Goal: Share content

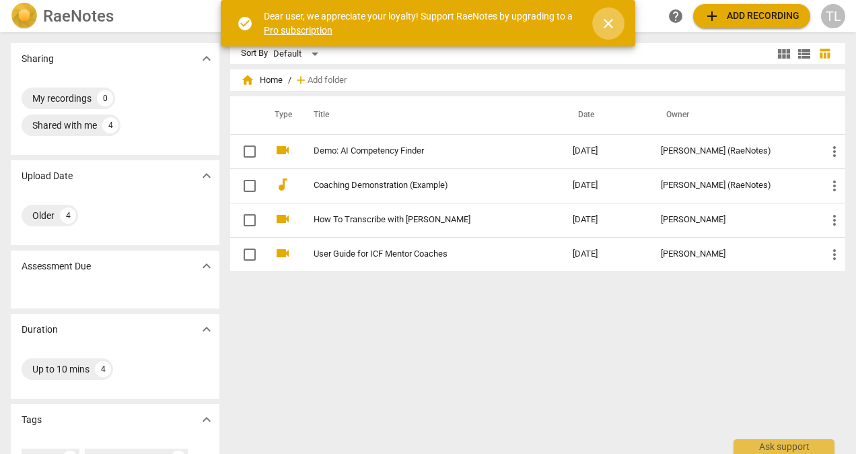
click at [610, 29] on span "close" at bounding box center [609, 23] width 16 height 16
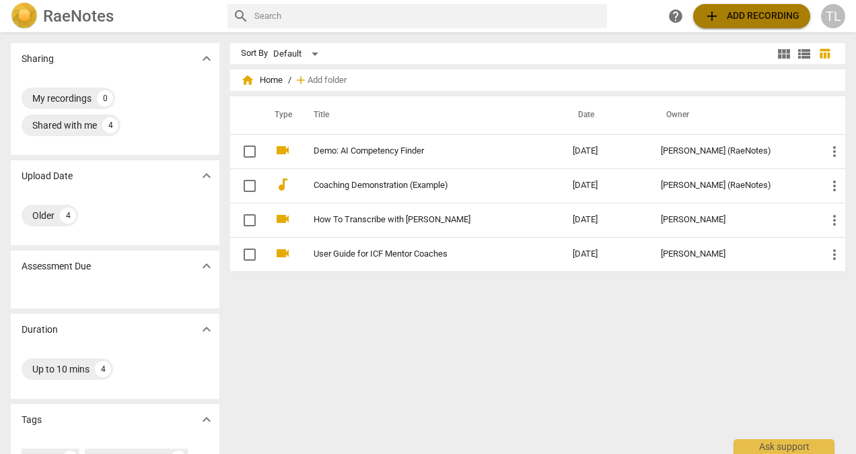
click at [728, 13] on span "add Add recording" at bounding box center [752, 16] width 96 height 16
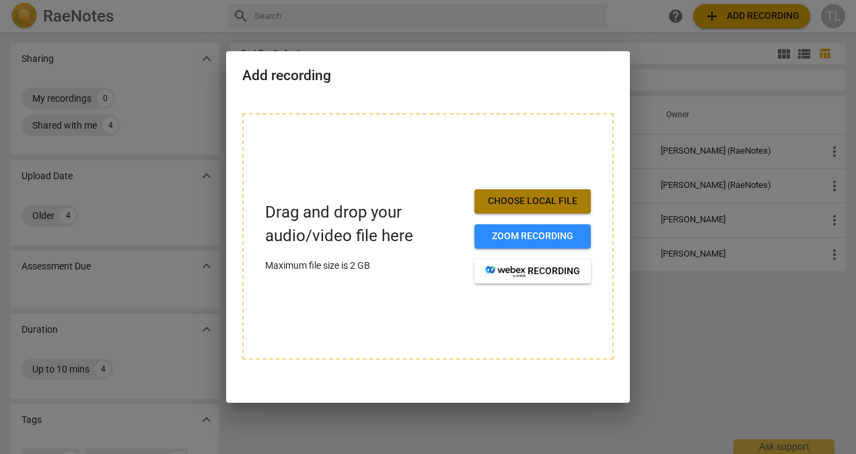
click at [555, 204] on span "Choose local file" at bounding box center [532, 201] width 95 height 13
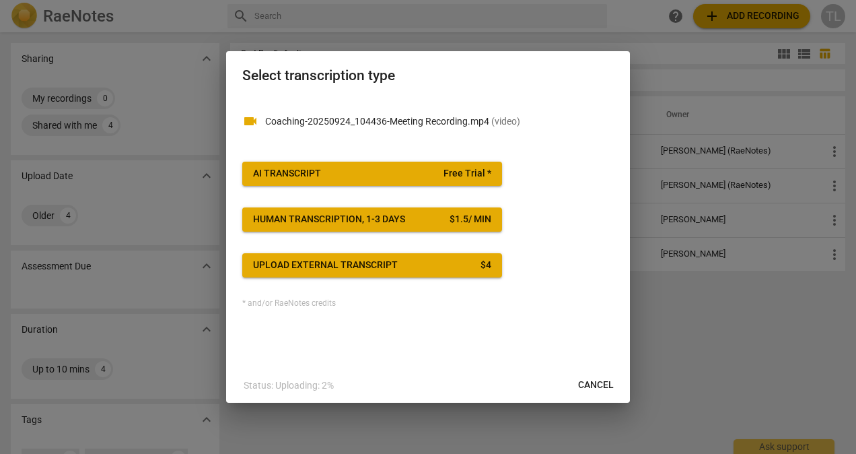
click at [416, 172] on span "AI Transcript Free Trial *" at bounding box center [372, 173] width 238 height 13
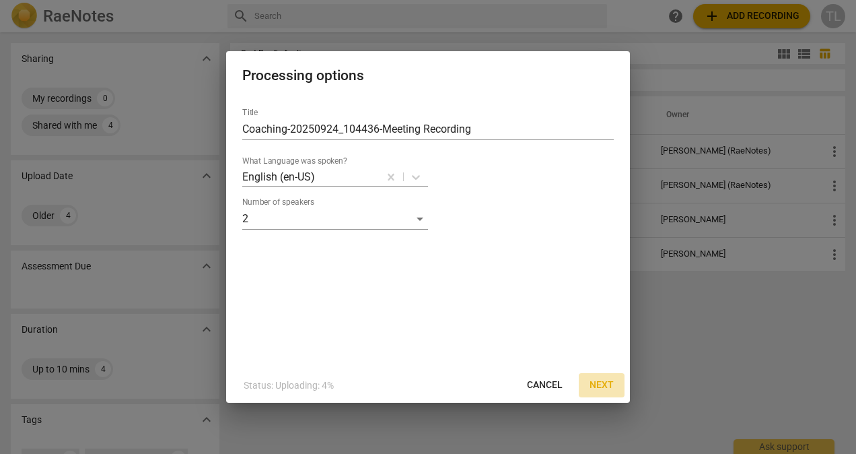
click at [599, 383] on span "Next" at bounding box center [602, 384] width 24 height 13
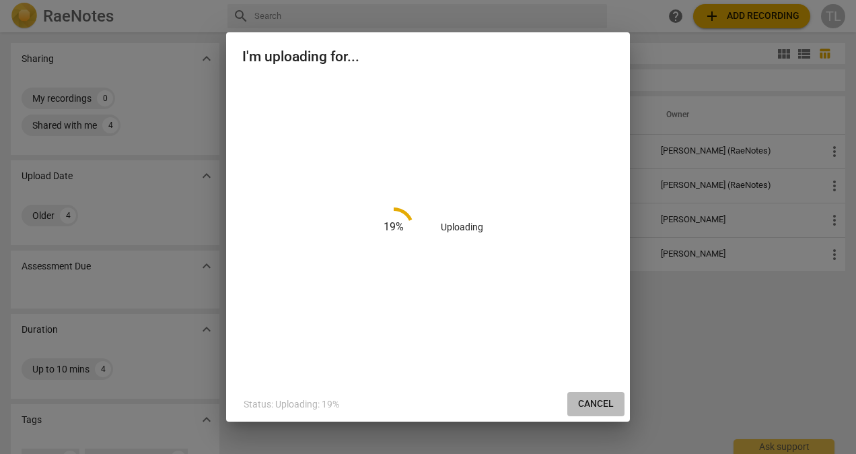
click at [592, 404] on span "Cancel" at bounding box center [596, 403] width 36 height 13
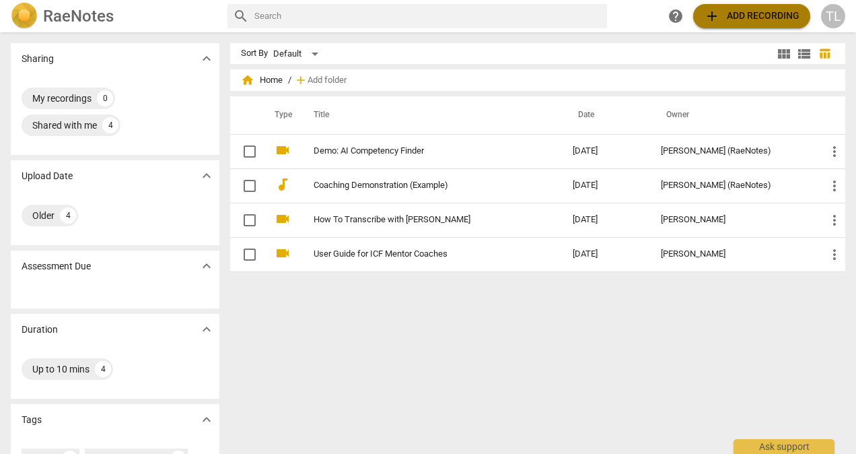
click at [744, 14] on span "add Add recording" at bounding box center [752, 16] width 96 height 16
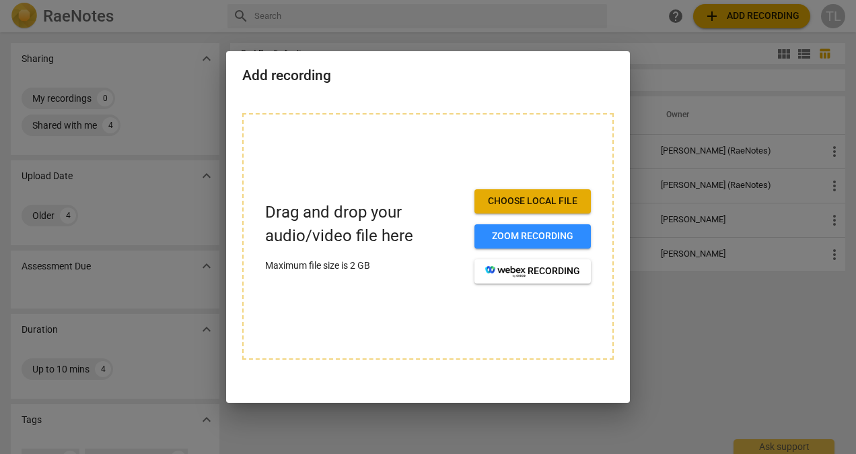
click at [502, 201] on span "Choose local file" at bounding box center [532, 201] width 95 height 13
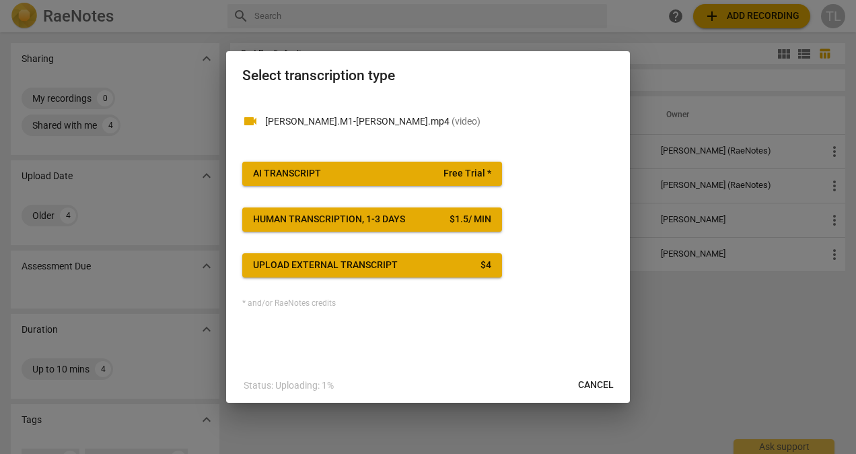
click at [398, 170] on span "AI Transcript Free Trial *" at bounding box center [372, 173] width 238 height 13
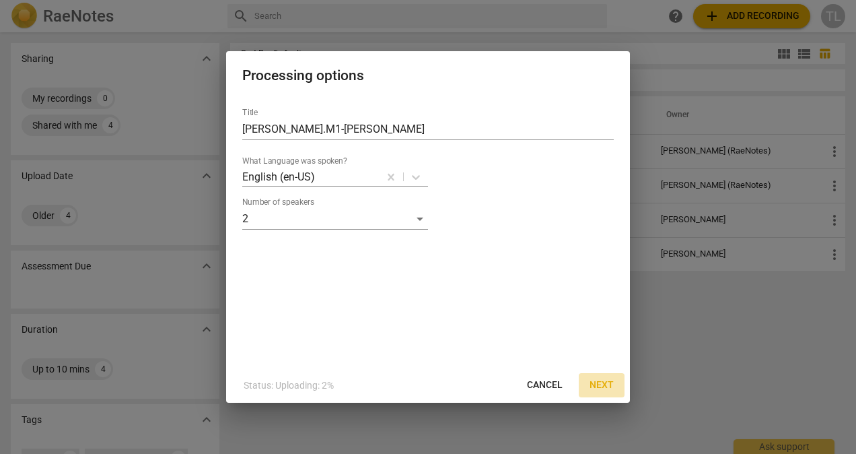
click at [603, 386] on span "Next" at bounding box center [602, 384] width 24 height 13
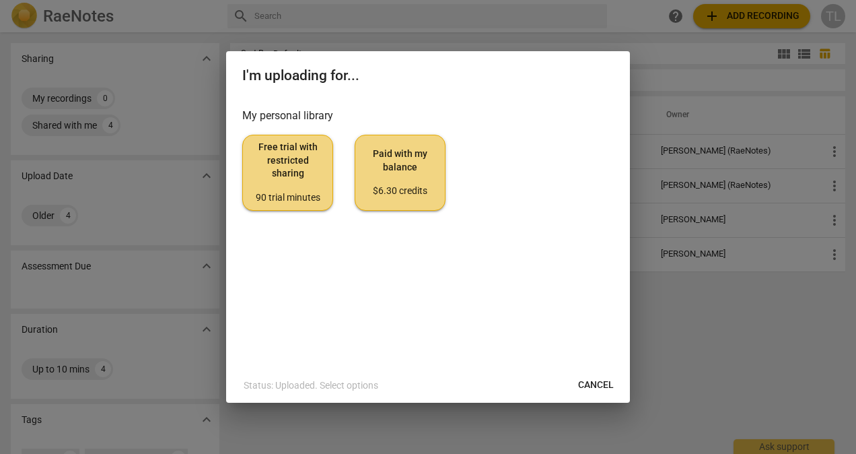
click at [261, 164] on span "Free trial with restricted sharing 90 trial minutes" at bounding box center [288, 172] width 68 height 63
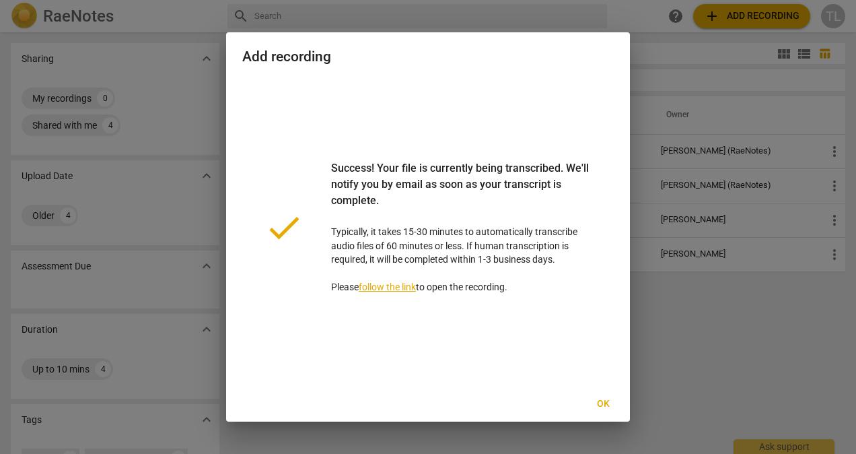
click at [607, 405] on span "Ok" at bounding box center [603, 403] width 22 height 13
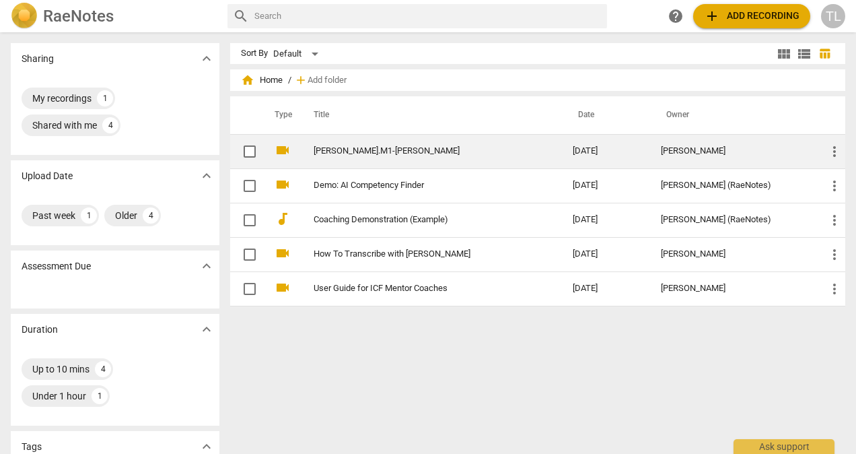
click at [385, 146] on link "[PERSON_NAME].M1-[PERSON_NAME]" at bounding box center [419, 151] width 211 height 10
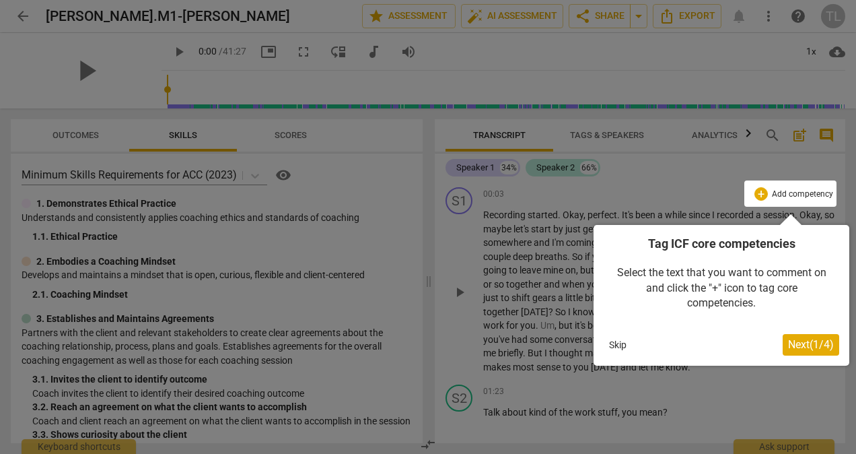
click at [801, 345] on span "Next ( 1 / 4 )" at bounding box center [811, 344] width 46 height 13
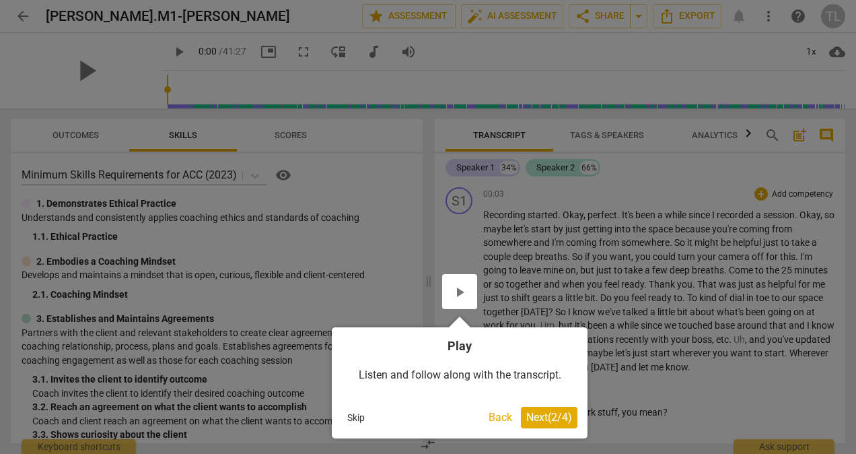
click at [347, 419] on button "Skip" at bounding box center [356, 417] width 28 height 20
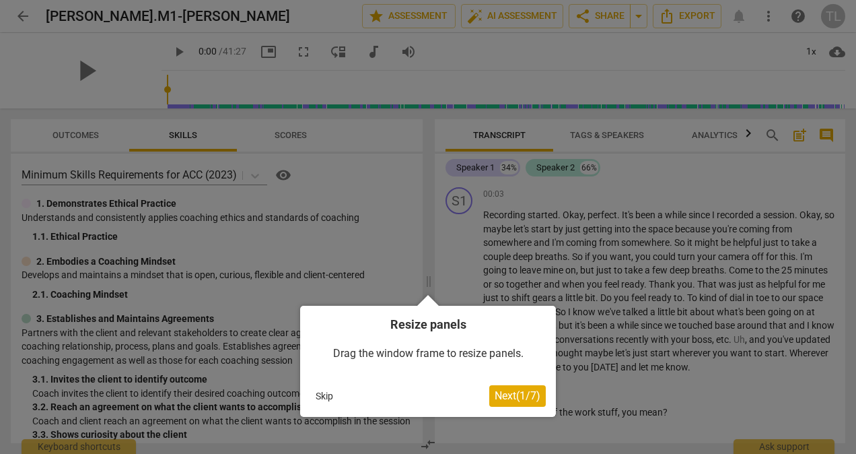
click at [525, 395] on span "Next ( 1 / 7 )" at bounding box center [518, 395] width 46 height 13
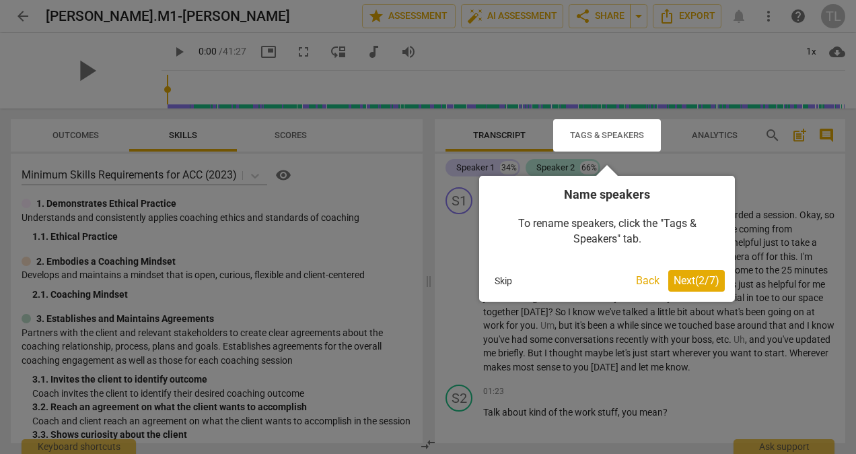
click at [496, 167] on div "Name speakers To rename speakers, click the "Tags & Speakers" tab. Skip Back Ne…" at bounding box center [607, 233] width 256 height 137
click at [484, 169] on div "Name speakers To rename speakers, click the "Tags & Speakers" tab. Skip Back Ne…" at bounding box center [607, 233] width 256 height 137
click at [612, 135] on div at bounding box center [607, 135] width 108 height 32
click at [693, 283] on span "Next ( 2 / 7 )" at bounding box center [697, 280] width 46 height 13
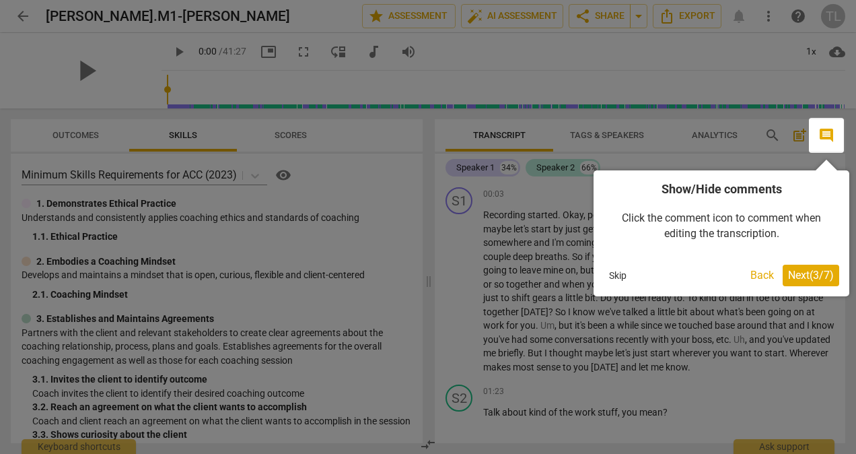
click at [798, 273] on span "Next ( 3 / 7 )" at bounding box center [811, 275] width 46 height 13
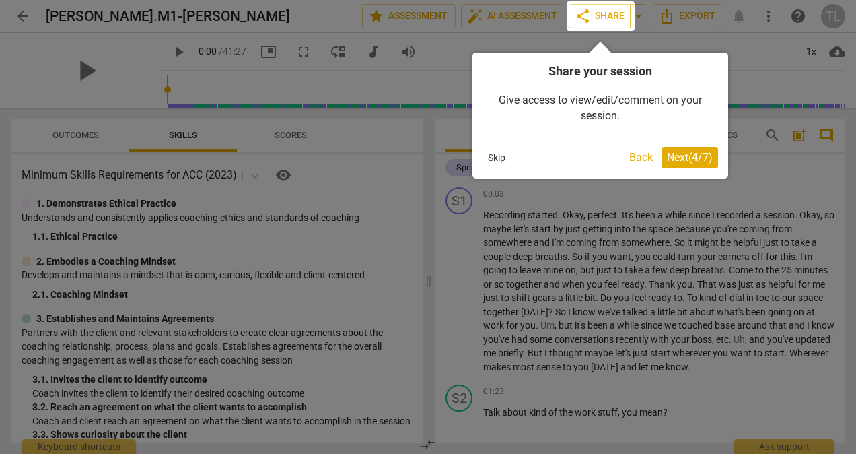
click at [708, 160] on span "Next ( 4 / 7 )" at bounding box center [690, 157] width 46 height 13
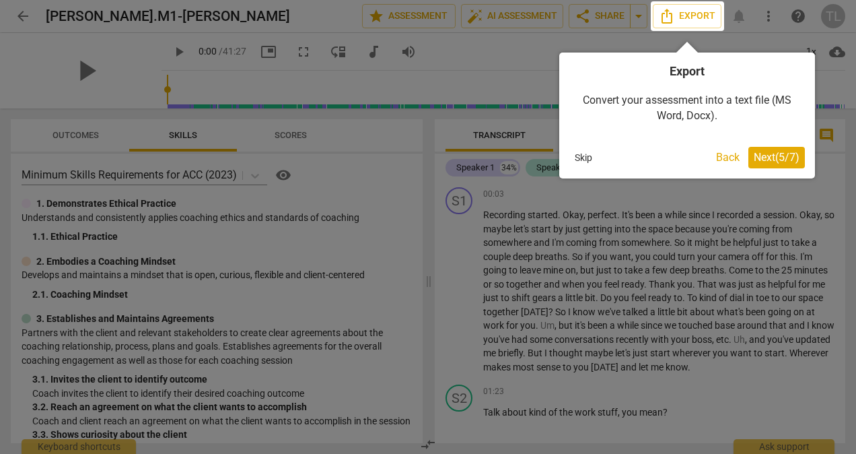
click at [786, 155] on span "Next ( 5 / 7 )" at bounding box center [777, 157] width 46 height 13
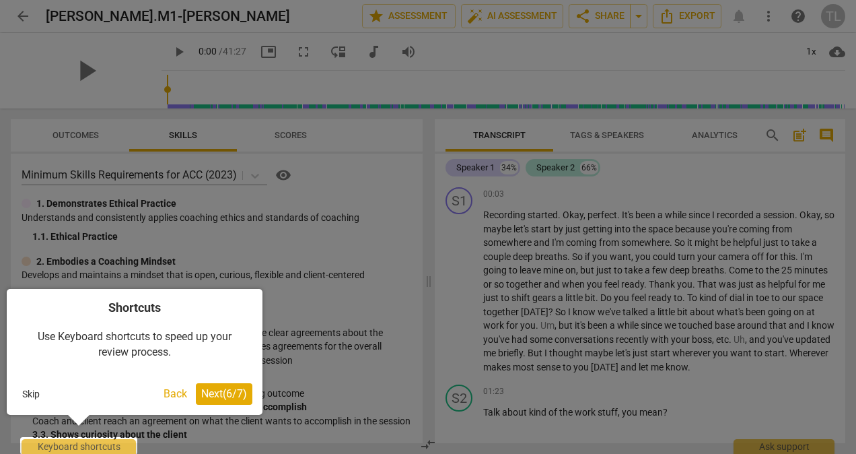
click at [207, 388] on span "Next ( 6 / 7 )" at bounding box center [224, 393] width 46 height 13
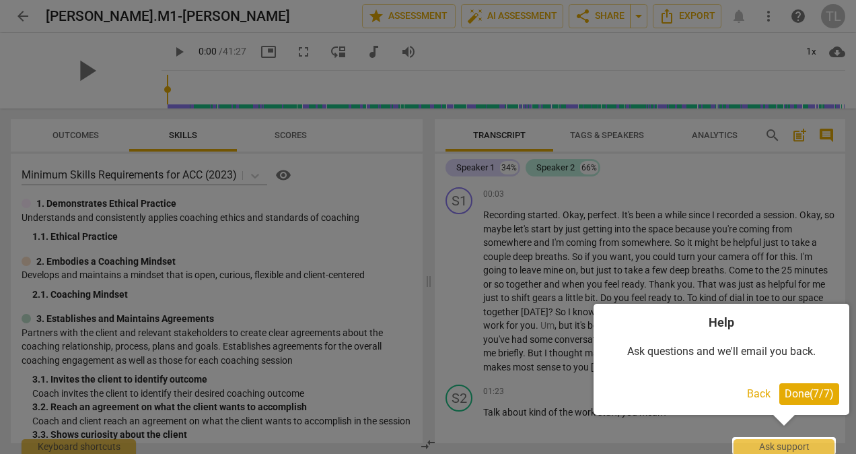
click at [799, 391] on span "Done ( 7 / 7 )" at bounding box center [809, 393] width 49 height 13
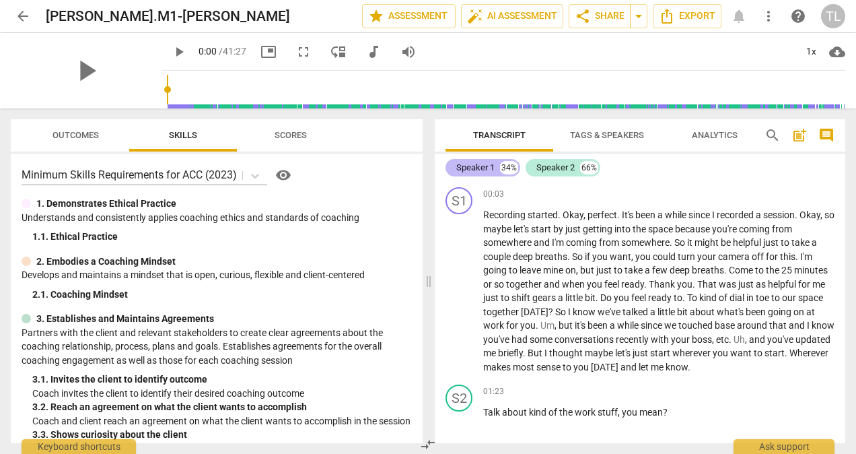
click at [487, 166] on div "Speaker 1" at bounding box center [475, 167] width 38 height 13
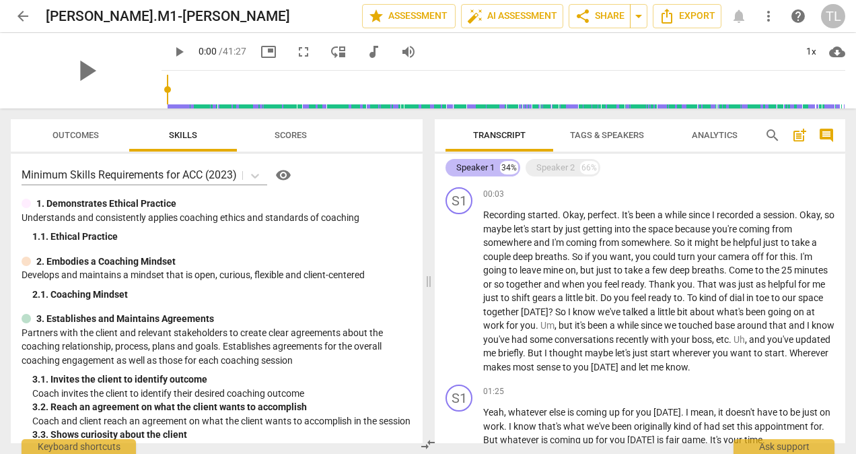
click at [487, 166] on div "Speaker 1" at bounding box center [475, 167] width 38 height 13
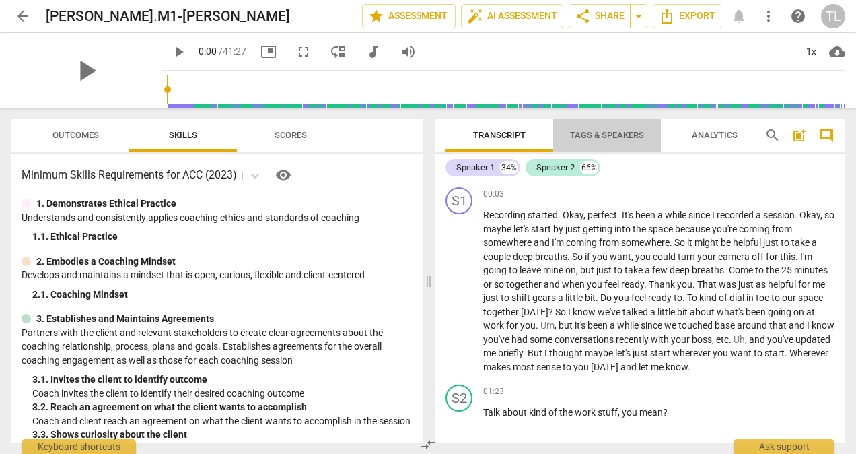
click at [604, 127] on span "Tags & Speakers" at bounding box center [607, 136] width 106 height 18
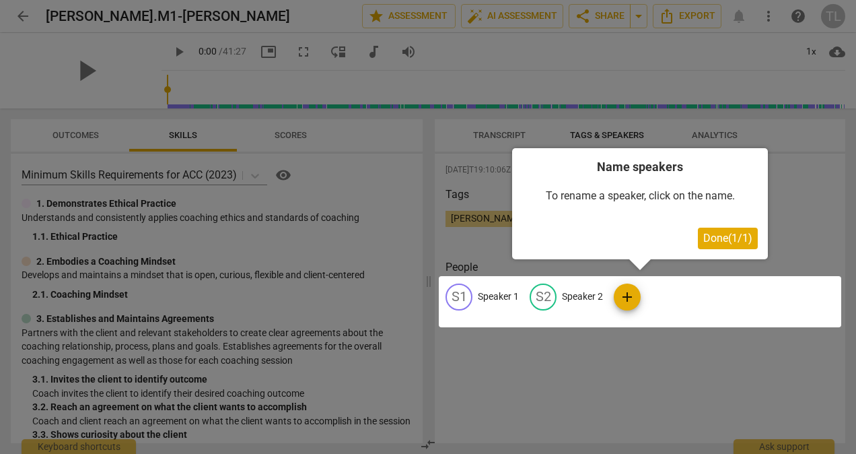
click at [493, 295] on div at bounding box center [640, 301] width 403 height 51
click at [594, 197] on div "To rename a speaker, click on the name." at bounding box center [640, 196] width 236 height 42
click at [514, 295] on div at bounding box center [640, 301] width 403 height 51
click at [506, 296] on div at bounding box center [640, 301] width 403 height 51
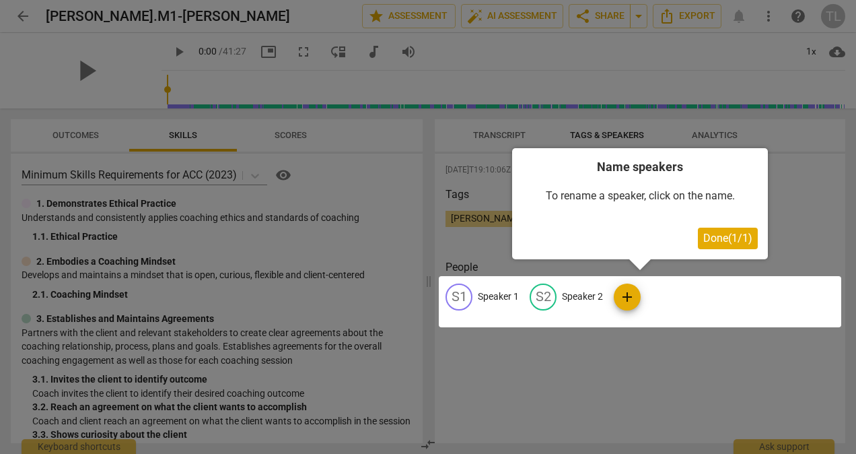
click at [506, 296] on div at bounding box center [640, 301] width 403 height 51
click at [460, 297] on div at bounding box center [640, 301] width 403 height 51
click at [479, 217] on div at bounding box center [428, 227] width 856 height 454
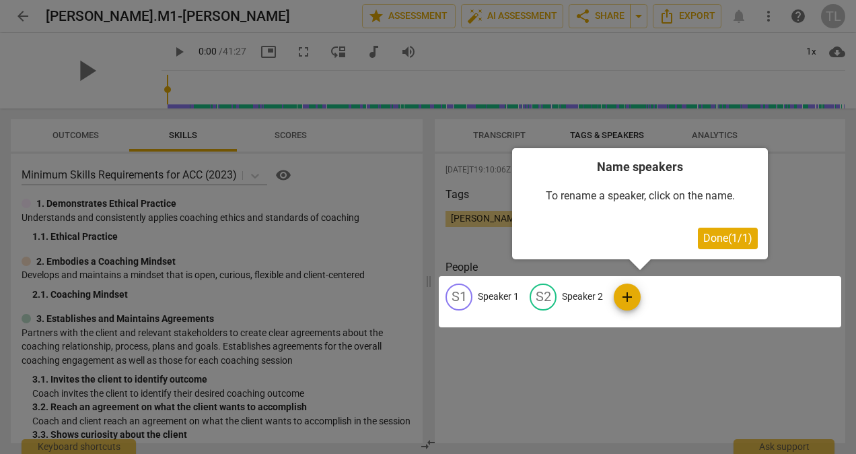
click at [471, 304] on div at bounding box center [640, 301] width 403 height 51
click at [495, 296] on div at bounding box center [640, 301] width 403 height 51
click at [627, 295] on div at bounding box center [640, 301] width 403 height 51
click at [708, 239] on span "Done ( 1 / 1 )" at bounding box center [728, 238] width 49 height 13
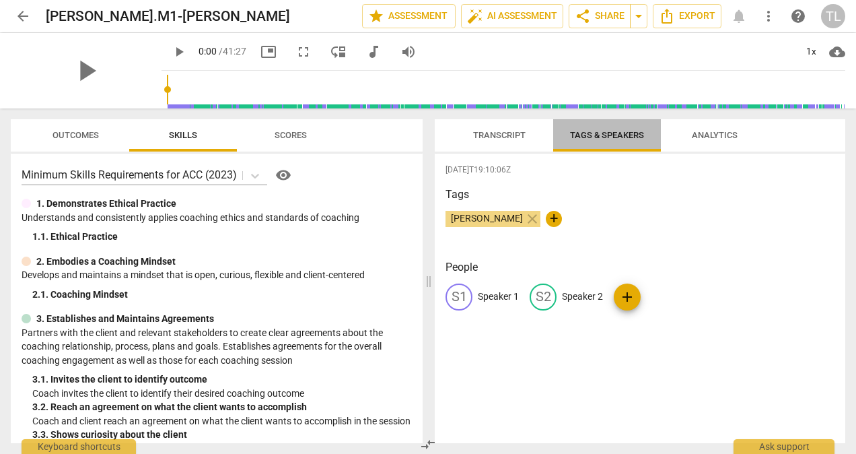
click at [618, 141] on span "Tags & Speakers" at bounding box center [607, 136] width 106 height 18
click at [502, 298] on p "Speaker 1" at bounding box center [498, 296] width 41 height 14
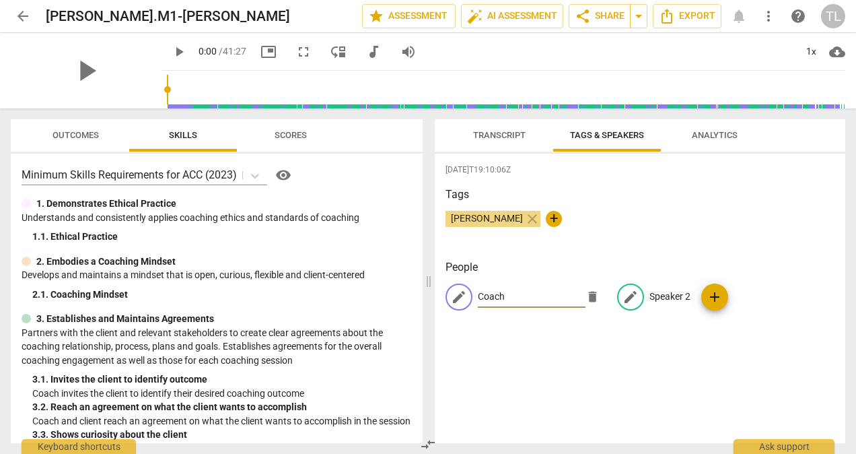
type input "Coach"
click at [671, 289] on p "Speaker 2" at bounding box center [670, 296] width 41 height 14
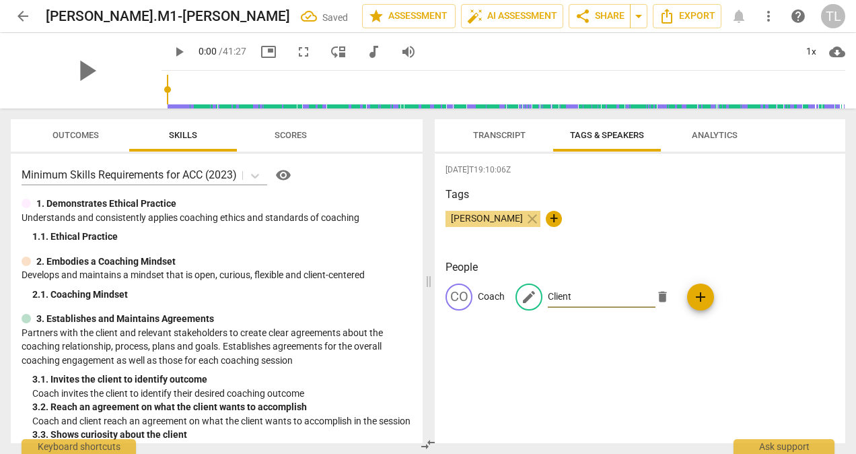
type input "Client"
click at [693, 365] on div "[DATE]T19:10:06Z Tags [PERSON_NAME] close + People CO Coach edit Client delete …" at bounding box center [640, 297] width 411 height 289
click at [574, 374] on div "[DATE]T19:10:06Z Tags [PERSON_NAME] close + People CO Coach CL Client add" at bounding box center [640, 297] width 411 height 289
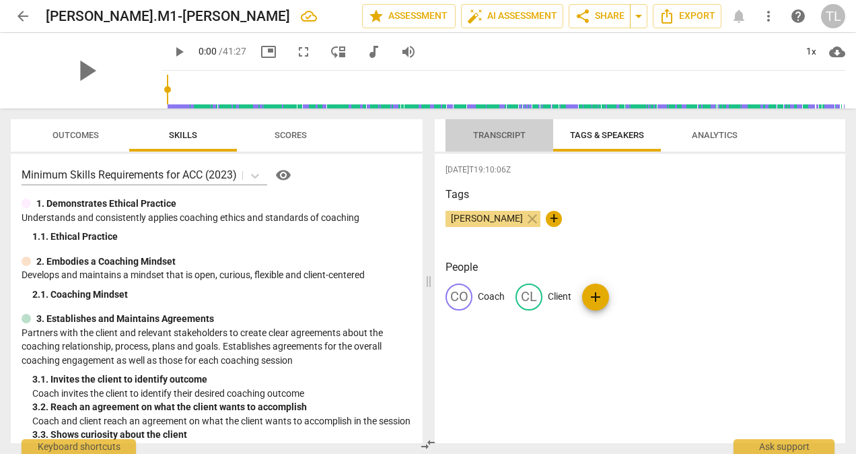
click at [509, 137] on span "Transcript" at bounding box center [499, 135] width 53 height 10
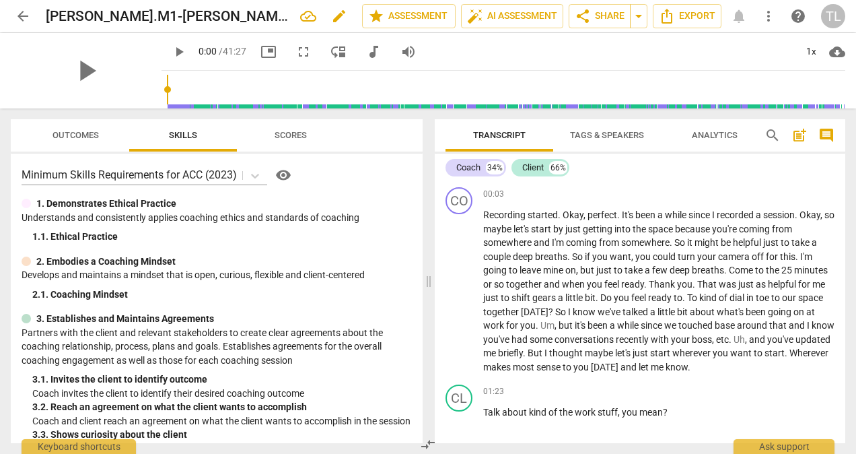
click at [331, 15] on span "edit" at bounding box center [339, 16] width 16 height 16
drag, startPoint x: 218, startPoint y: 13, endPoint x: 39, endPoint y: 16, distance: 179.1
click at [39, 16] on div "arrow_back [PERSON_NAME].M1-[PERSON_NAME] done clear star Assessment auto_fix_h…" at bounding box center [428, 16] width 835 height 26
type input "[PERSON_NAME] M1 - [PERSON_NAME]"
click at [313, 9] on span "done" at bounding box center [315, 16] width 16 height 16
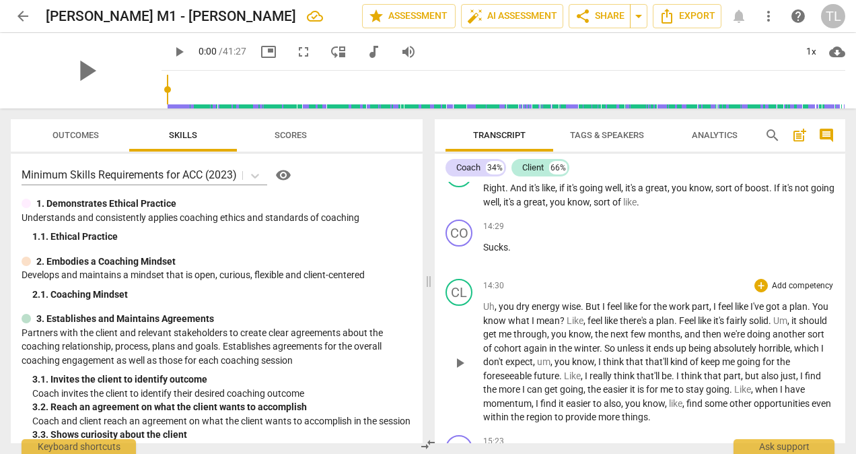
scroll to position [4443, 0]
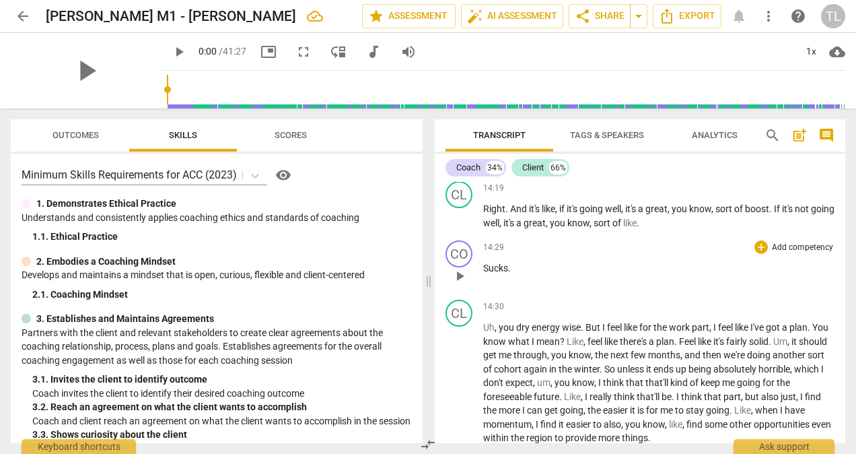
drag, startPoint x: 452, startPoint y: 269, endPoint x: 530, endPoint y: 288, distance: 79.8
click at [530, 275] on p "Sucks ." at bounding box center [658, 268] width 351 height 14
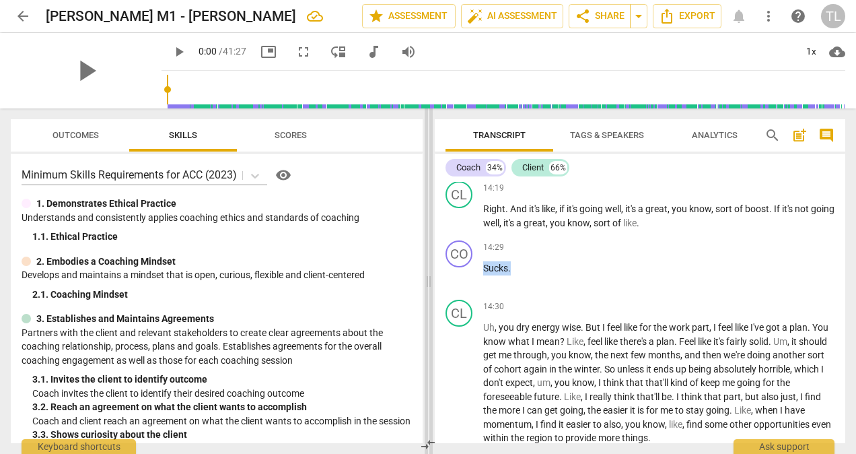
drag, startPoint x: 516, startPoint y: 280, endPoint x: 425, endPoint y: 279, distance: 90.2
click at [425, 279] on div "Outcomes Skills Scores Minimum Skills Requirements for ACC (2023) visibility 1.…" at bounding box center [428, 280] width 856 height 345
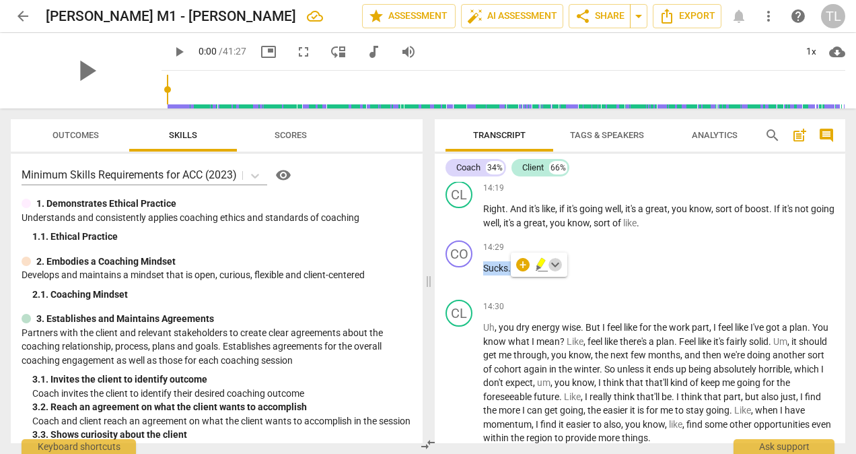
click at [553, 267] on span "keyboard_arrow_down" at bounding box center [555, 265] width 16 height 16
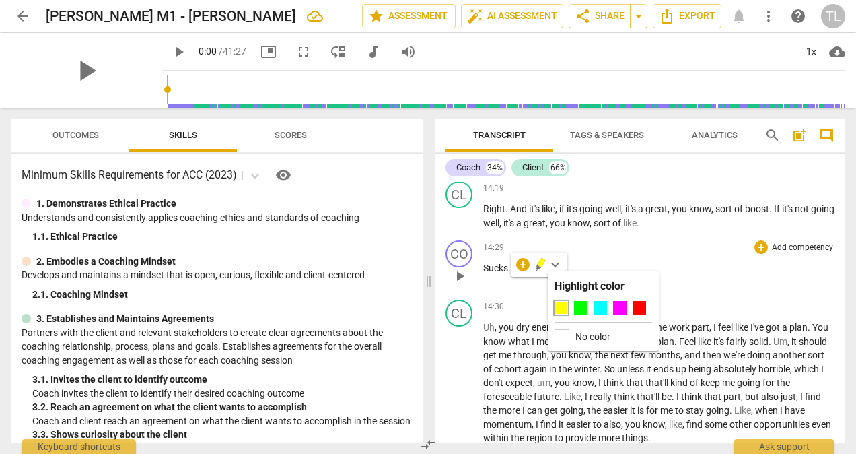
click at [683, 289] on div "14:29 + Add competency keyboard_arrow_right Sucks ." at bounding box center [658, 264] width 351 height 48
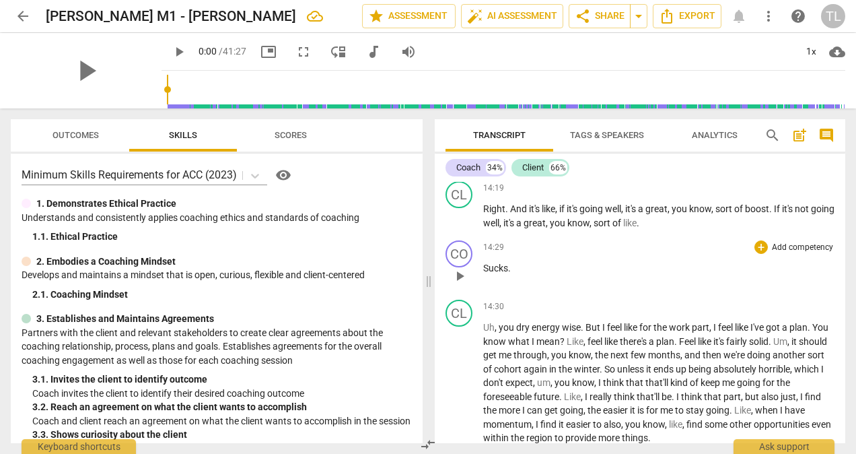
click at [544, 289] on div "14:29 + Add competency keyboard_arrow_right Sucks ." at bounding box center [658, 264] width 351 height 48
click at [512, 275] on p "Sucks ." at bounding box center [658, 268] width 351 height 14
click at [458, 284] on span "play_arrow" at bounding box center [460, 276] width 16 height 16
click at [458, 284] on span "pause" at bounding box center [460, 276] width 16 height 16
type input "874"
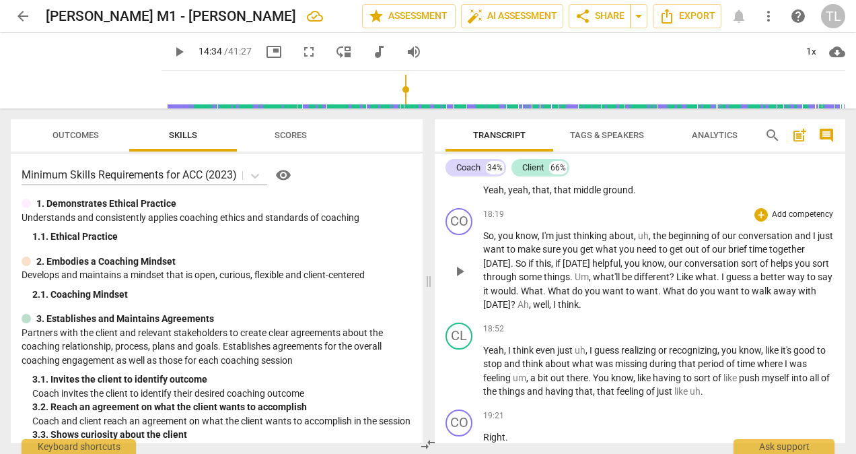
scroll to position [5790, 0]
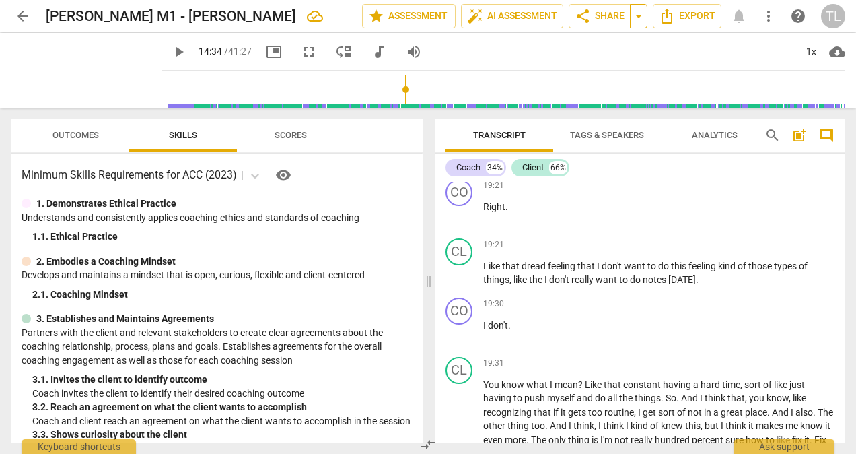
click at [640, 19] on span "arrow_drop_down" at bounding box center [639, 16] width 16 height 16
click at [595, 16] on span "share Share" at bounding box center [600, 16] width 50 height 16
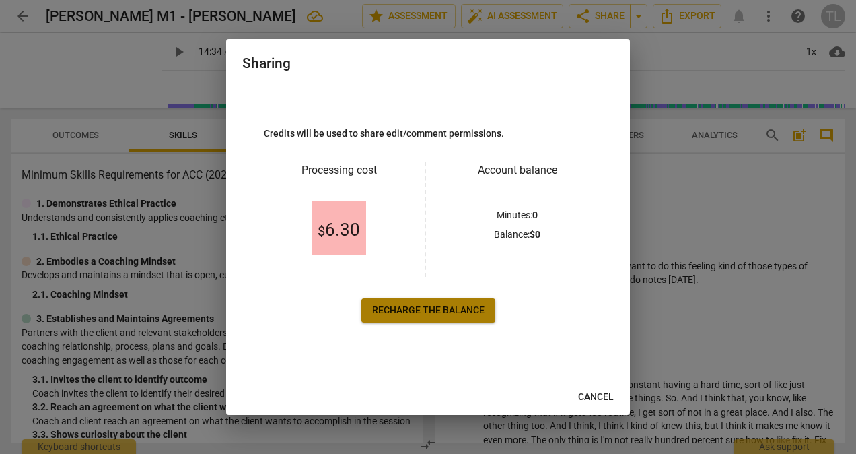
click at [409, 310] on span "Recharge the balance" at bounding box center [428, 310] width 112 height 13
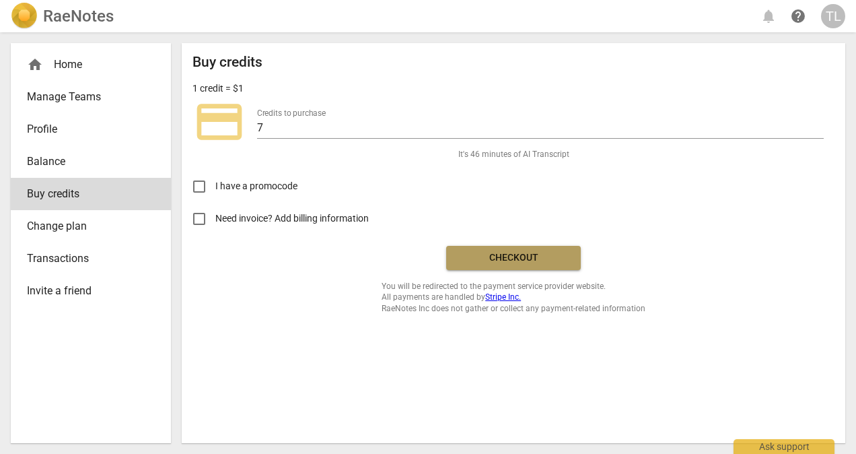
click at [510, 252] on span "Checkout" at bounding box center [513, 257] width 113 height 13
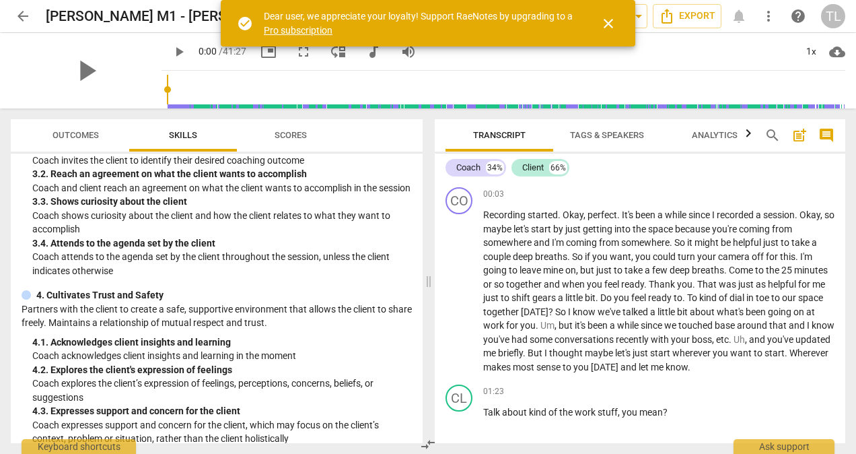
scroll to position [404, 0]
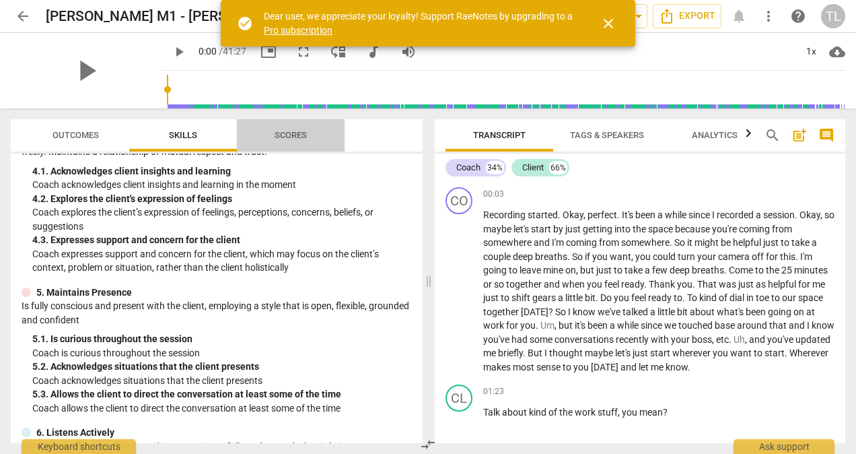
click at [299, 137] on span "Scores" at bounding box center [291, 135] width 32 height 10
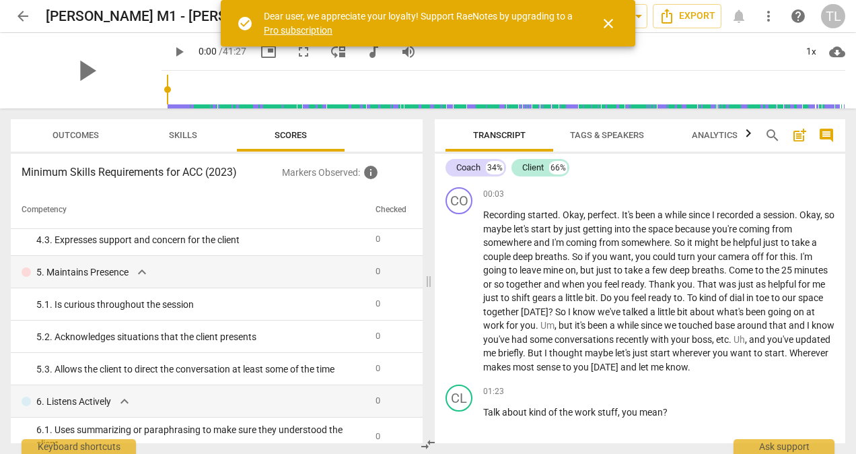
scroll to position [0, 0]
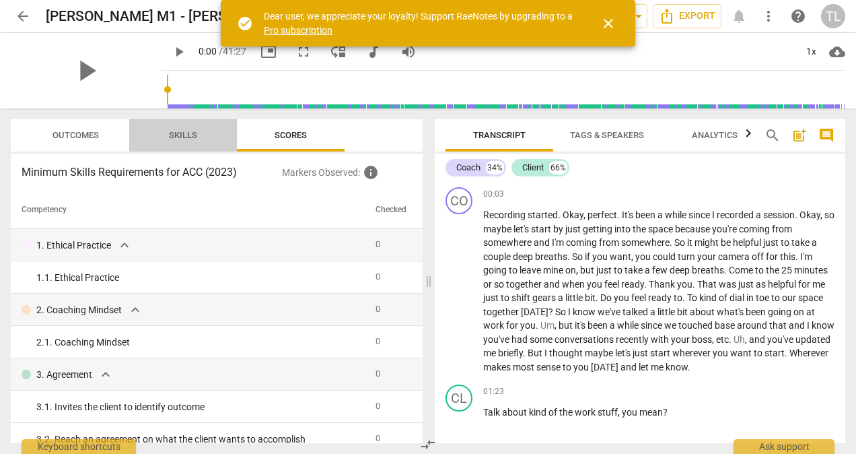
click at [182, 142] on span "Skills" at bounding box center [183, 136] width 61 height 18
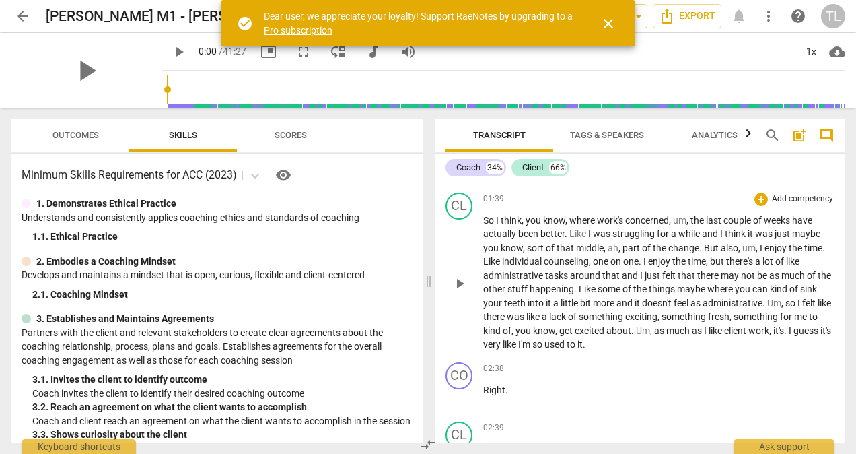
scroll to position [337, 0]
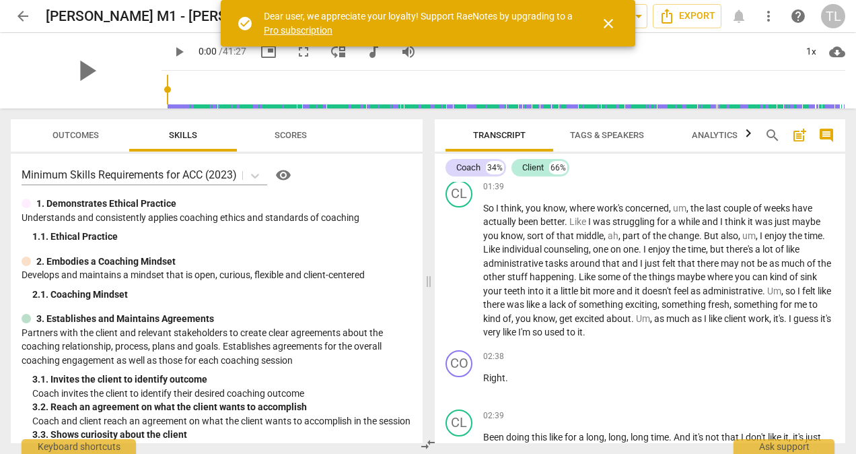
click at [603, 22] on span "close" at bounding box center [609, 23] width 16 height 16
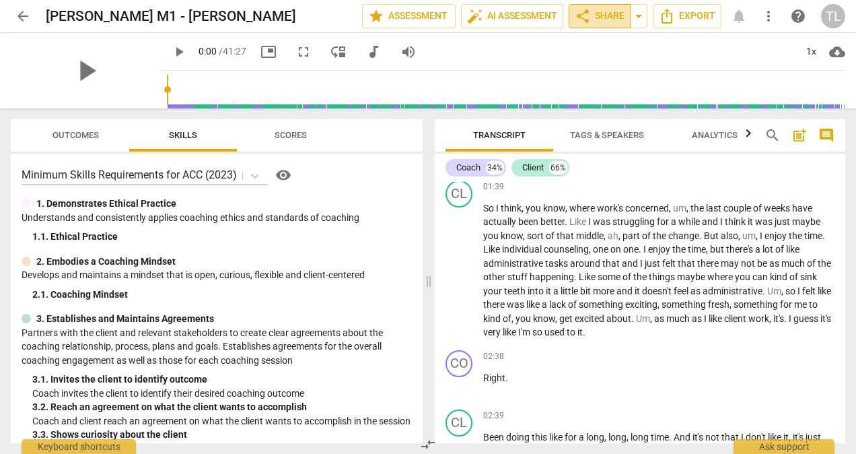
click at [621, 13] on span "share Share" at bounding box center [600, 16] width 50 height 16
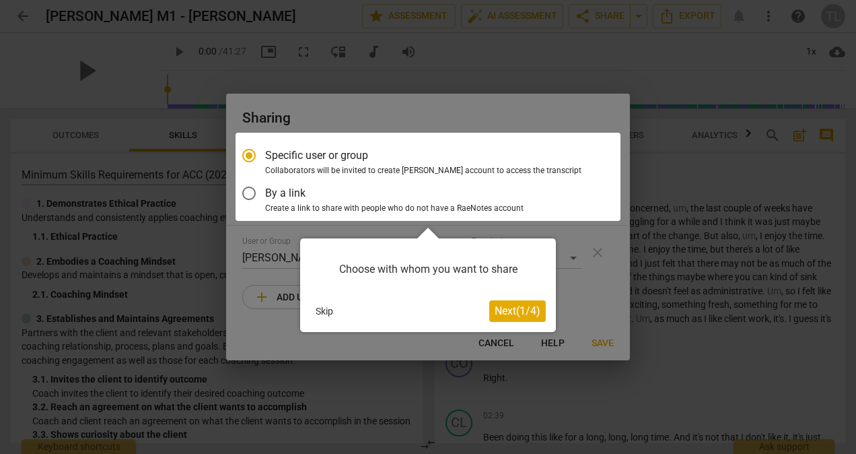
click at [513, 310] on span "Next ( 1 / 4 )" at bounding box center [518, 310] width 46 height 13
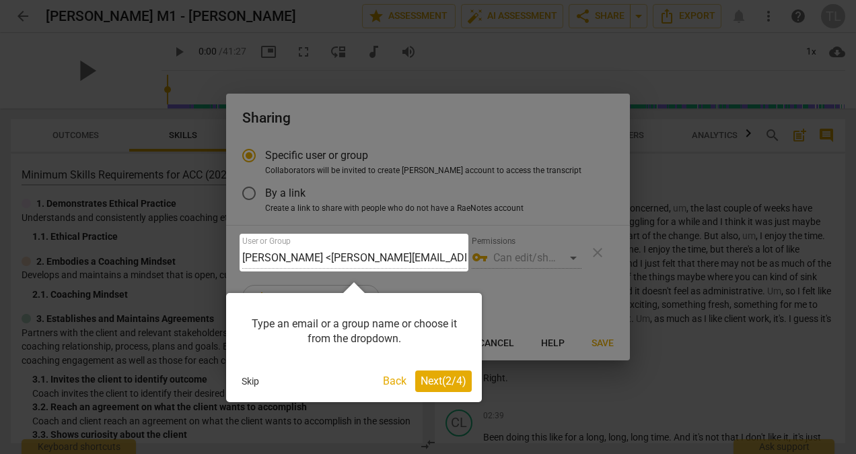
click at [448, 386] on span "Next ( 2 / 4 )" at bounding box center [444, 380] width 46 height 13
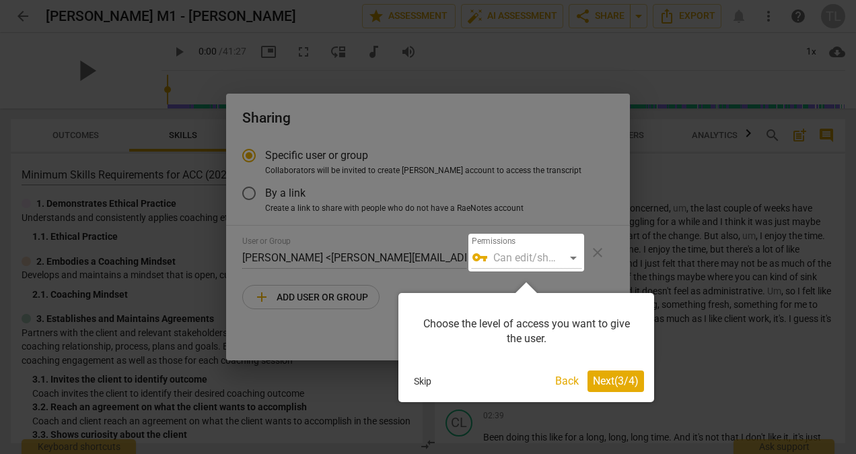
click at [614, 381] on span "Next ( 3 / 4 )" at bounding box center [616, 380] width 46 height 13
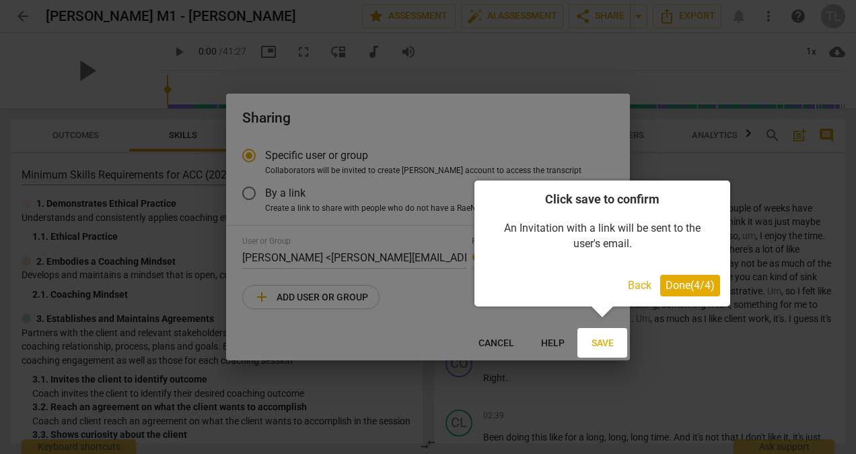
click at [696, 287] on span "Done ( 4 / 4 )" at bounding box center [690, 285] width 49 height 13
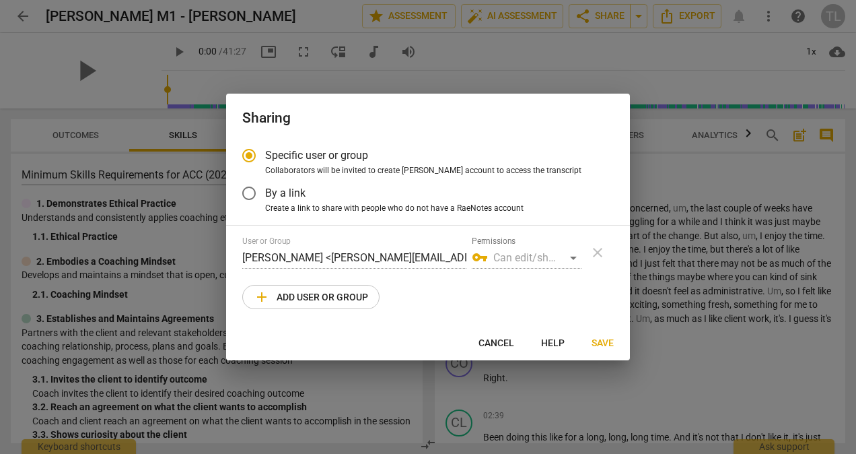
click at [575, 258] on div "vpn_key Can edit/share" at bounding box center [527, 258] width 110 height 22
click at [572, 258] on div "vpn_key Can edit/share" at bounding box center [527, 258] width 110 height 22
click at [522, 260] on div "vpn_key Can edit/share" at bounding box center [527, 258] width 110 height 22
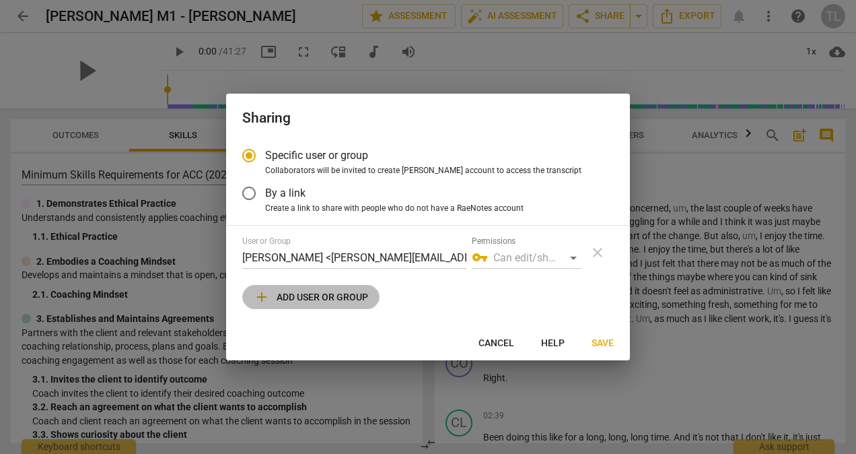
click at [303, 298] on span "add Add user or group" at bounding box center [311, 297] width 114 height 16
radio input "false"
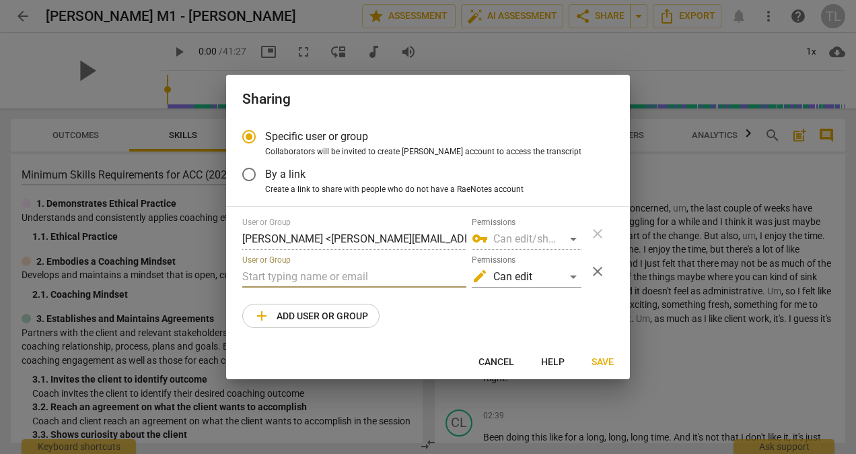
click at [294, 277] on input "text" at bounding box center [354, 277] width 224 height 22
type input "j"
paste input "mailto:jennifer@coachacademy.com"
click at [273, 277] on input "mailto:jennifer@coachacademy.com" at bounding box center [354, 277] width 224 height 22
type input "jennifer@coachacademy.com"
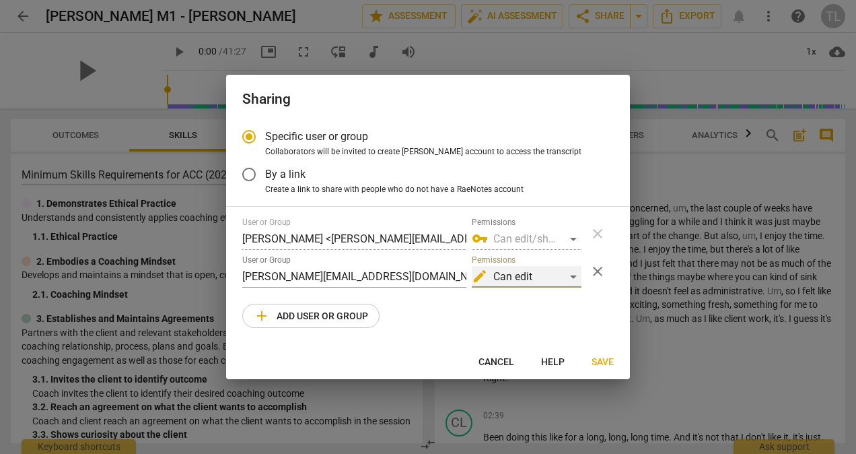
click at [573, 281] on div "edit Can edit" at bounding box center [527, 277] width 110 height 22
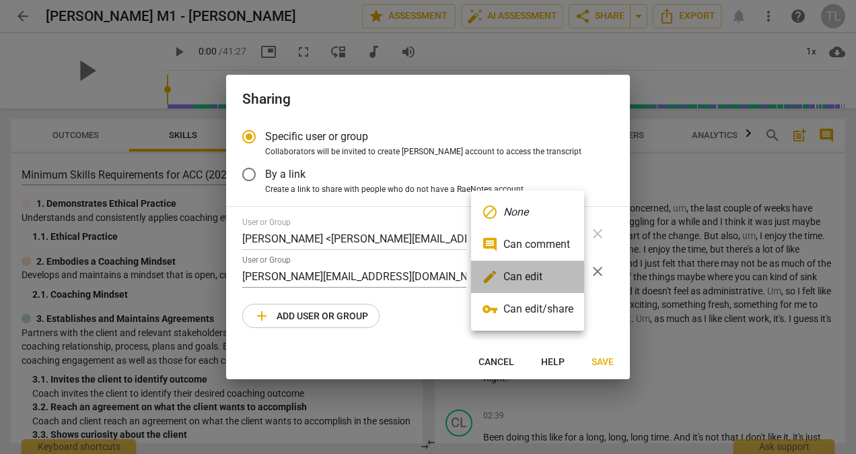
click at [560, 278] on li "edit Can edit" at bounding box center [527, 277] width 113 height 32
radio input "false"
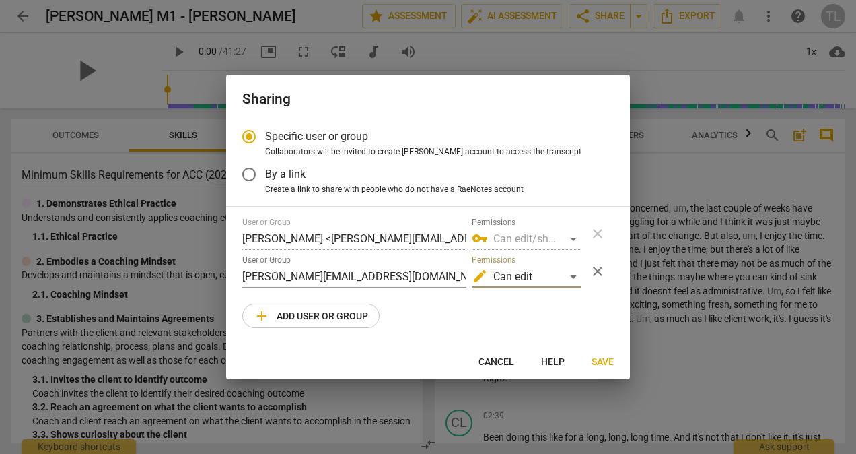
click at [605, 362] on span "Save" at bounding box center [603, 361] width 22 height 13
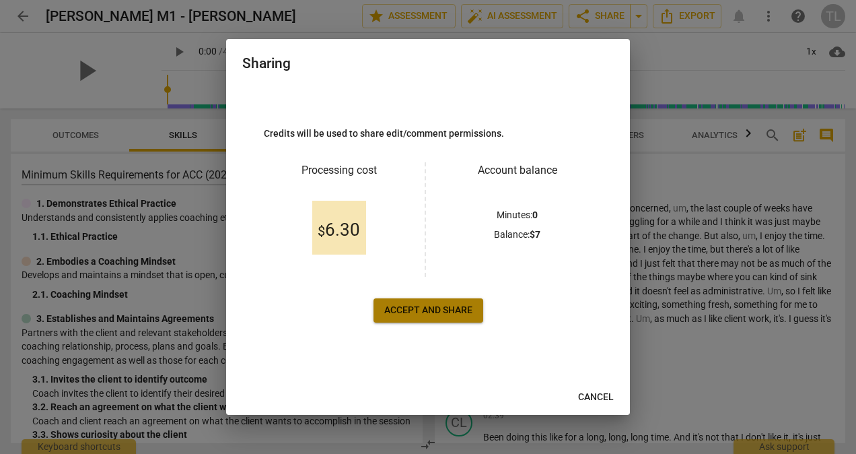
click at [430, 310] on span "Accept and share" at bounding box center [428, 310] width 88 height 13
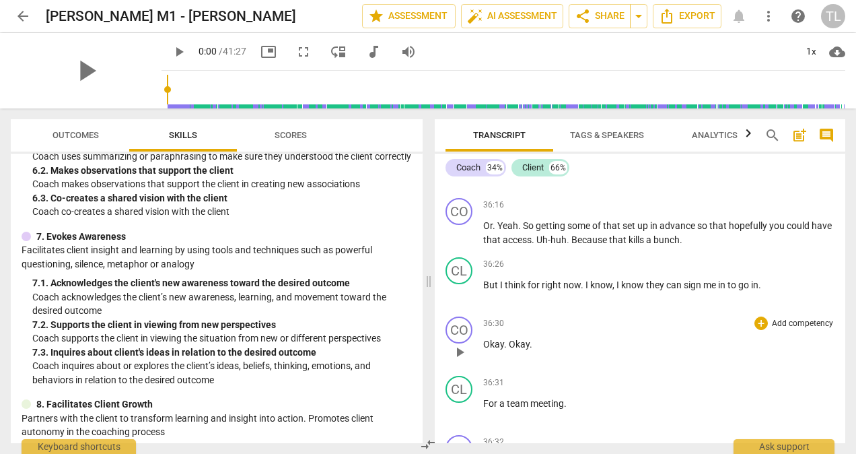
scroll to position [13353, 0]
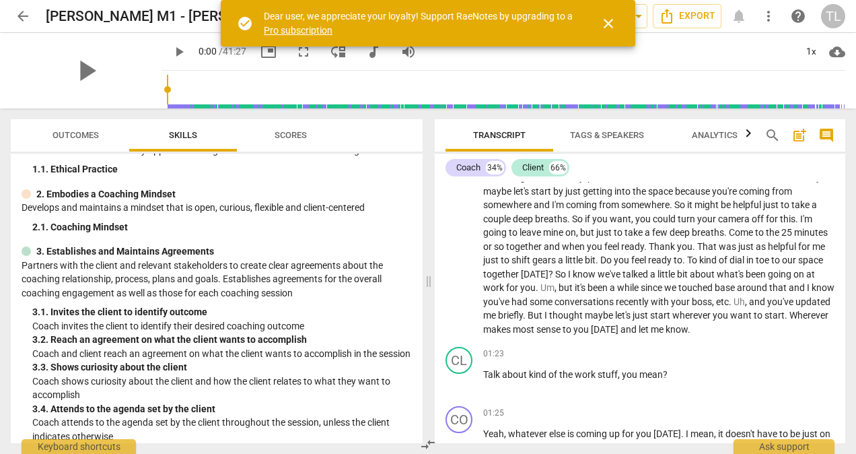
scroll to position [67, 0]
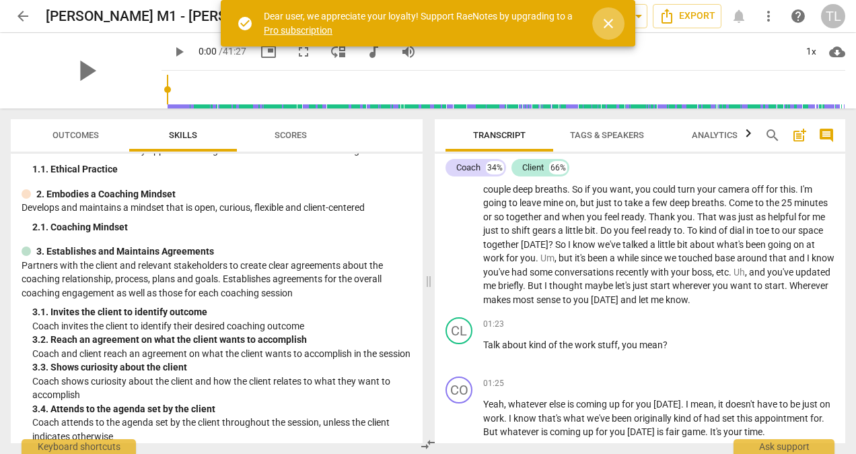
click at [610, 23] on span "close" at bounding box center [609, 23] width 16 height 16
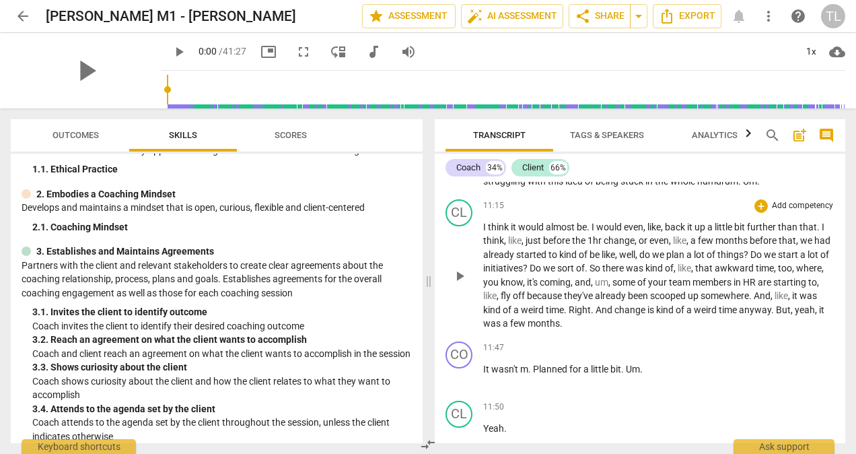
scroll to position [3568, 0]
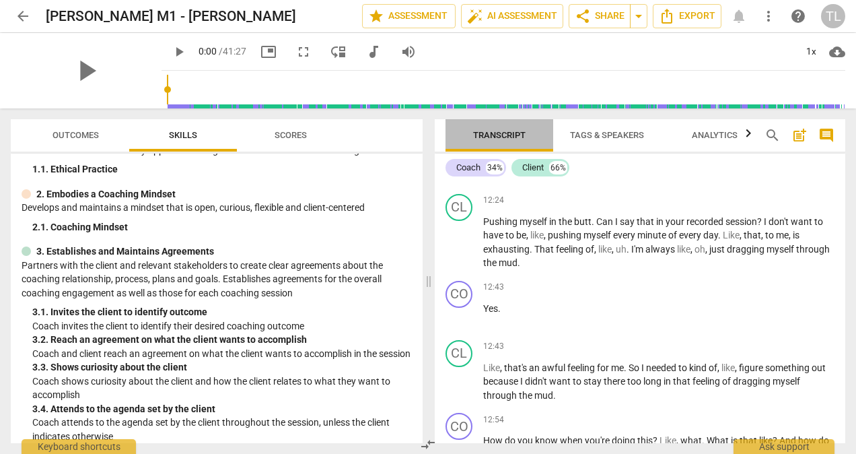
click at [511, 133] on span "Transcript" at bounding box center [499, 135] width 53 height 10
click at [595, 135] on span "Tags & Speakers" at bounding box center [607, 135] width 74 height 10
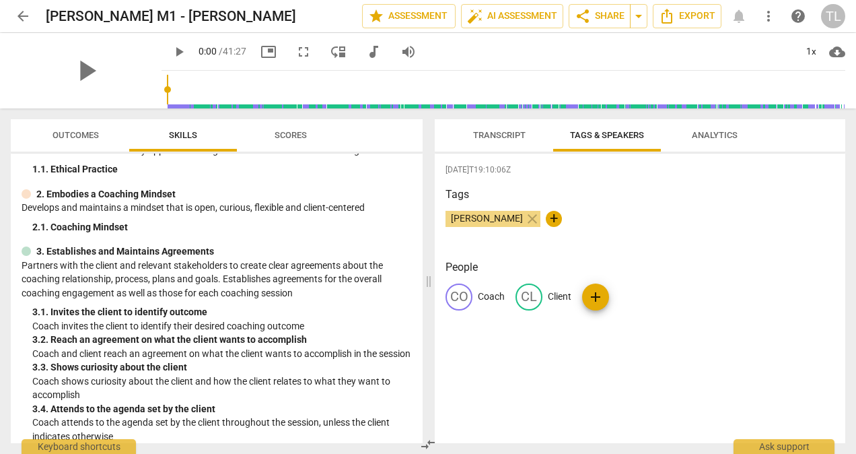
click at [710, 135] on span "Analytics" at bounding box center [715, 135] width 46 height 10
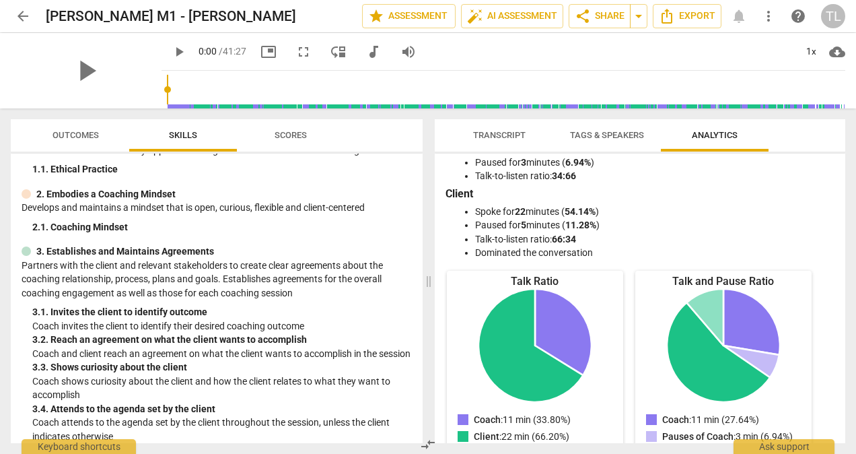
scroll to position [0, 0]
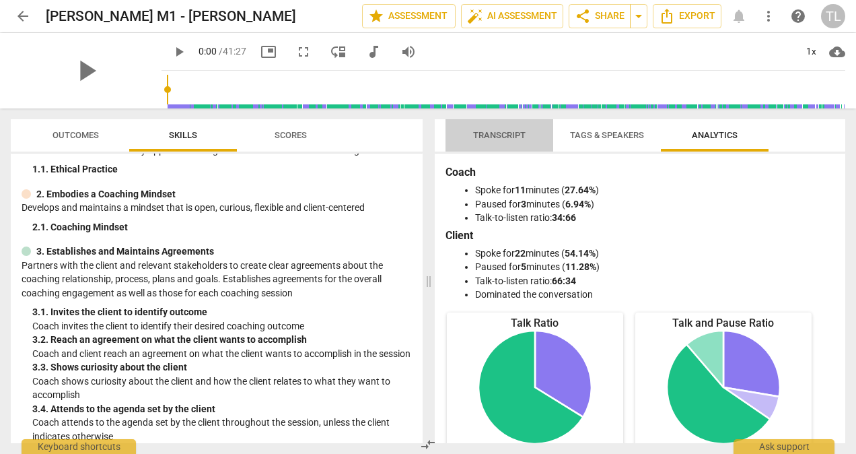
click at [483, 139] on span "Transcript" at bounding box center [499, 135] width 53 height 10
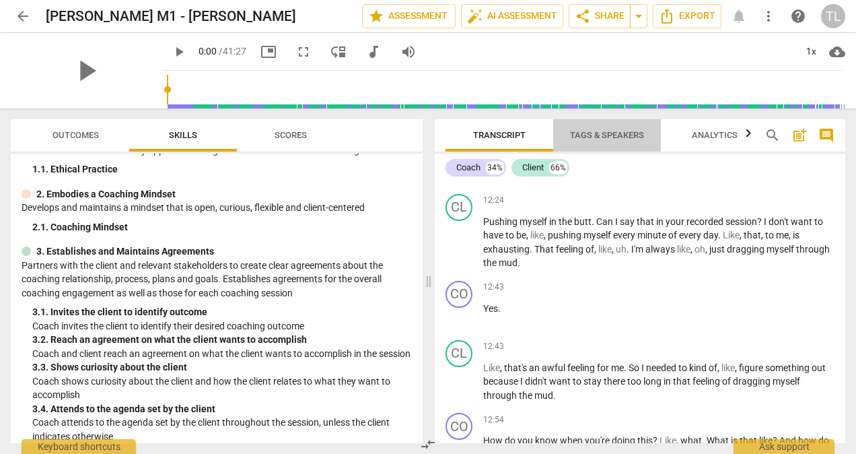
click at [606, 139] on span "Tags & Speakers" at bounding box center [607, 135] width 74 height 10
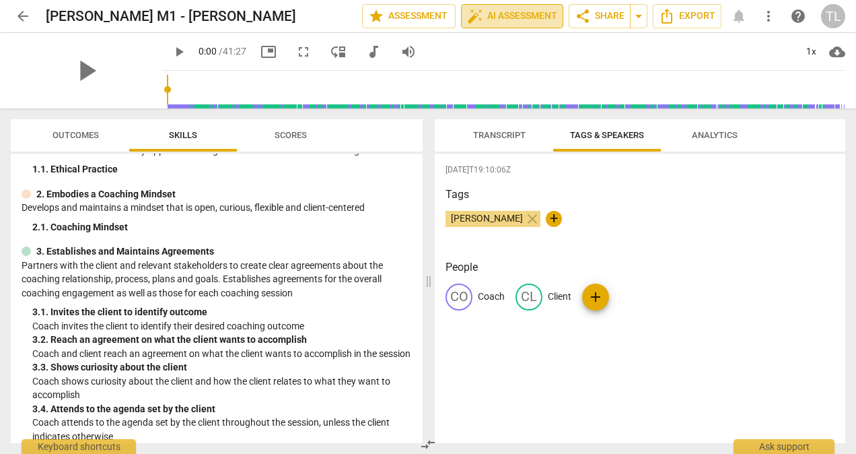
click at [495, 17] on span "auto_fix_high AI Assessment" at bounding box center [512, 16] width 90 height 16
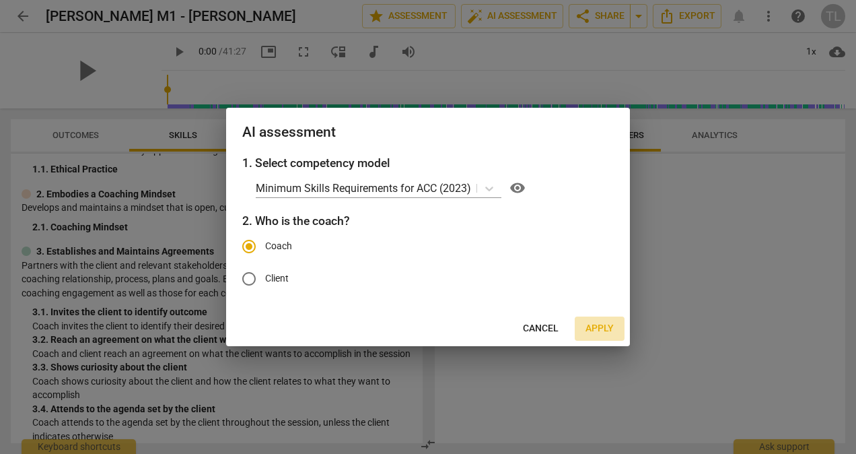
click at [605, 329] on span "Apply" at bounding box center [600, 328] width 28 height 13
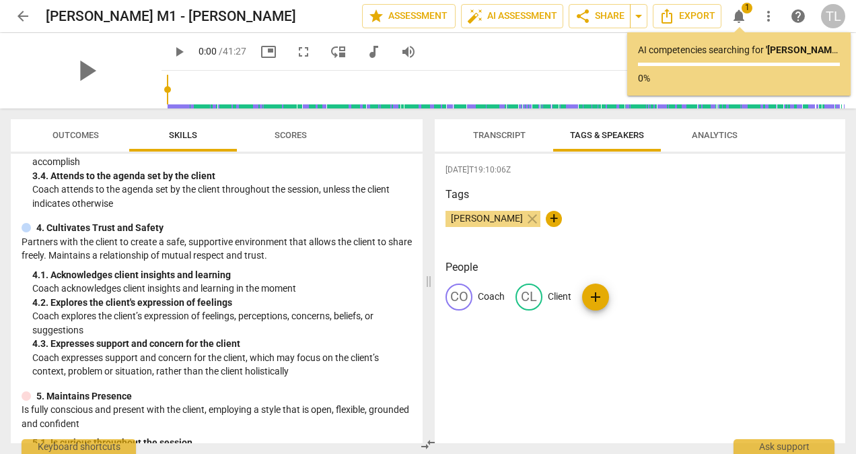
scroll to position [337, 0]
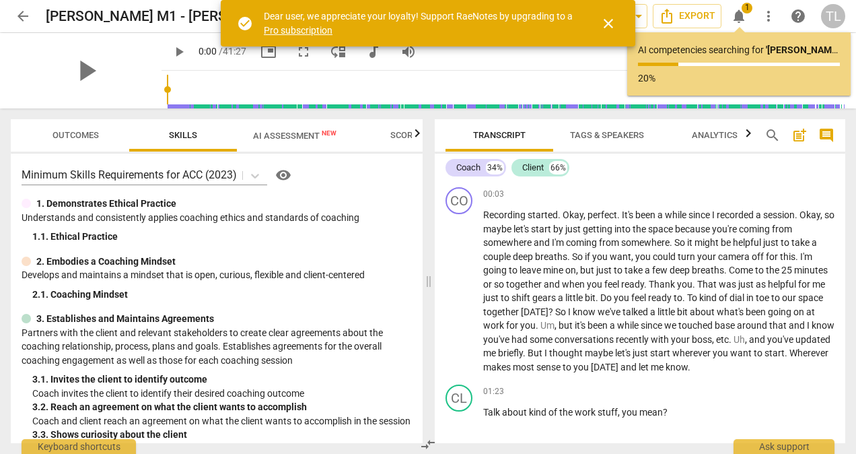
click at [609, 25] on span "close" at bounding box center [609, 23] width 16 height 16
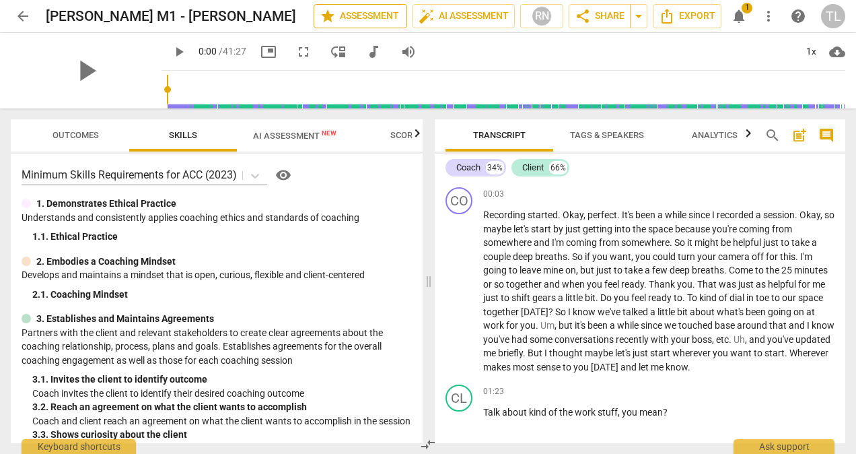
click at [350, 22] on span "star Assessment" at bounding box center [360, 16] width 81 height 16
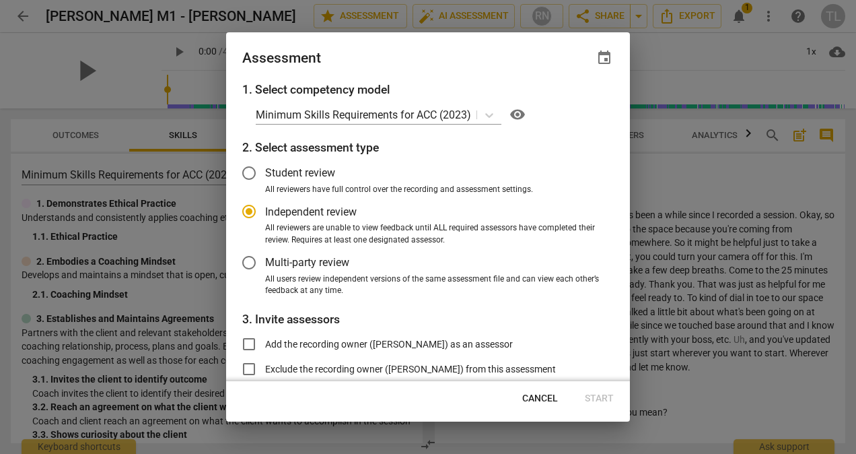
drag, startPoint x: 544, startPoint y: 396, endPoint x: 432, endPoint y: 106, distance: 310.3
click at [543, 395] on span "Cancel" at bounding box center [540, 398] width 36 height 13
radio input "false"
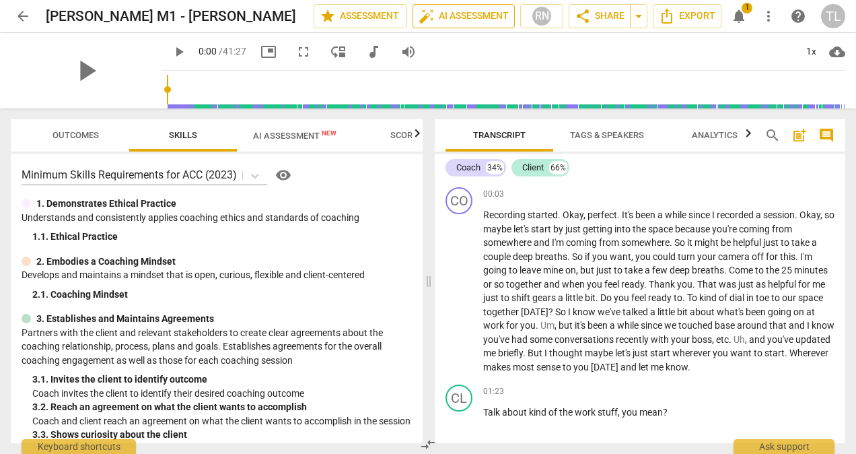
click at [465, 20] on span "auto_fix_high AI Assessment" at bounding box center [464, 16] width 90 height 16
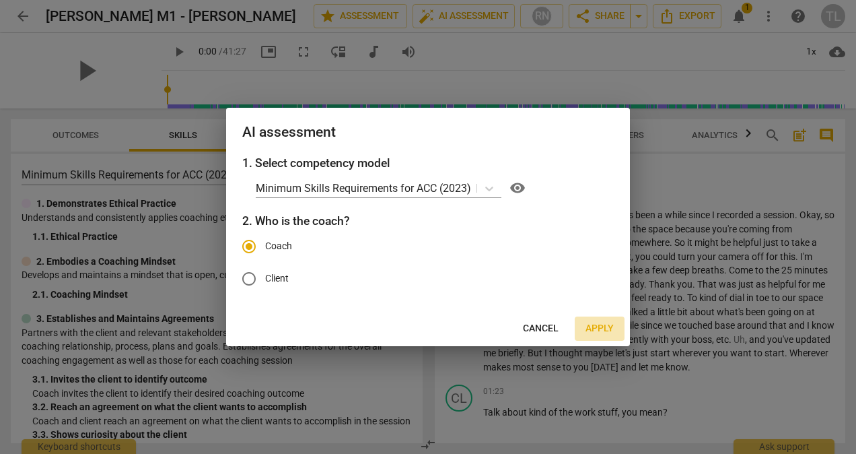
click at [592, 333] on span "Apply" at bounding box center [600, 328] width 28 height 13
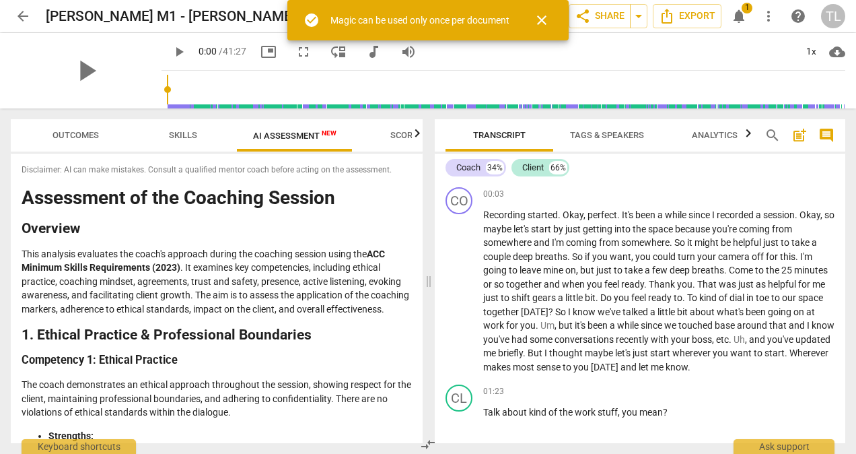
click at [541, 22] on span "close" at bounding box center [542, 20] width 16 height 16
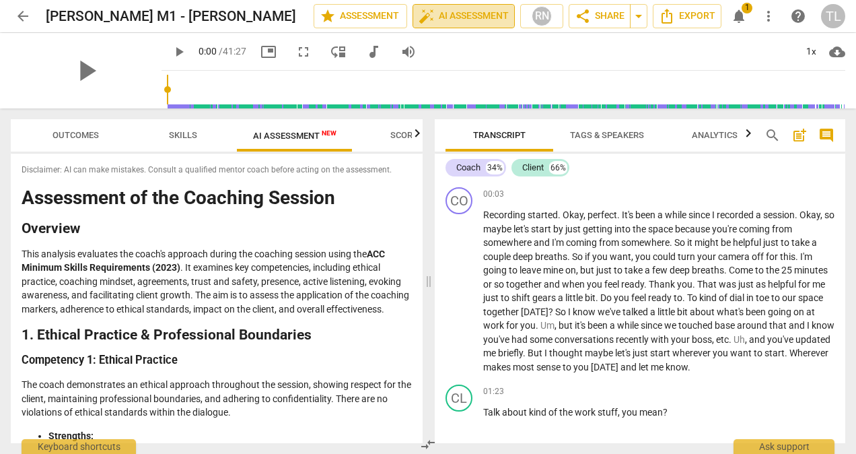
click at [490, 23] on span "auto_fix_high AI Assessment" at bounding box center [464, 16] width 90 height 16
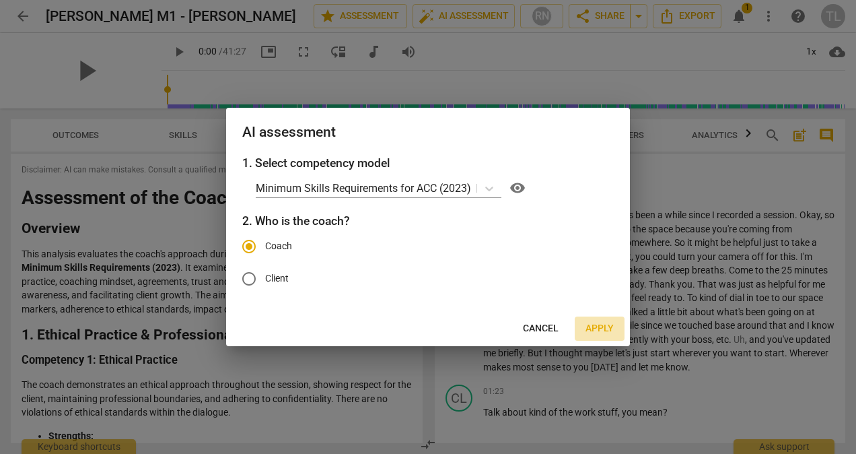
click at [599, 329] on span "Apply" at bounding box center [600, 328] width 28 height 13
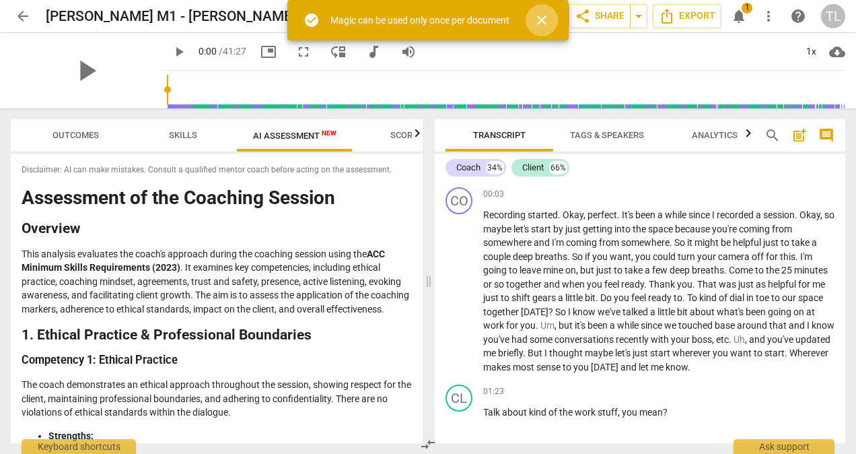
click at [544, 15] on span "close" at bounding box center [542, 20] width 16 height 16
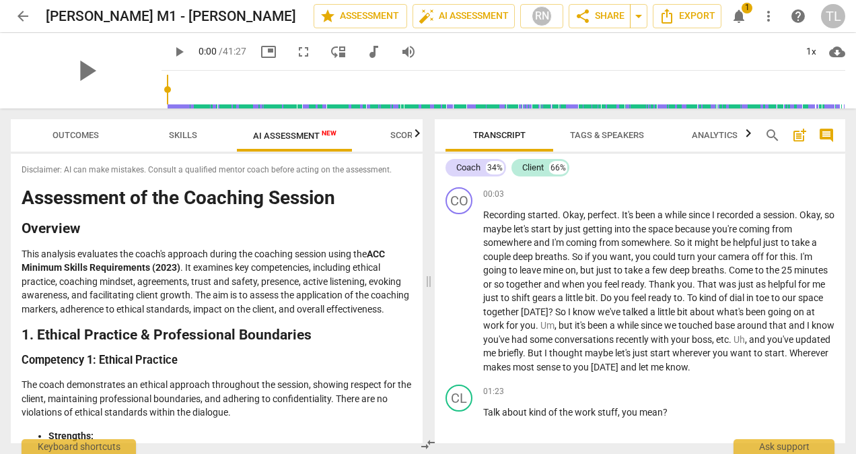
click at [741, 9] on span "notifications" at bounding box center [739, 16] width 16 height 16
click at [329, 139] on span "AI Assessment New" at bounding box center [294, 136] width 83 height 10
click at [735, 20] on div "arrow_back Tracy Laing M1 - Jennifer Gaudette edit star Assessment auto_fix_hig…" at bounding box center [428, 16] width 835 height 24
click at [739, 16] on div "arrow_back Tracy Laing M1 - Jennifer Gaudette edit star Assessment auto_fix_hig…" at bounding box center [428, 16] width 835 height 24
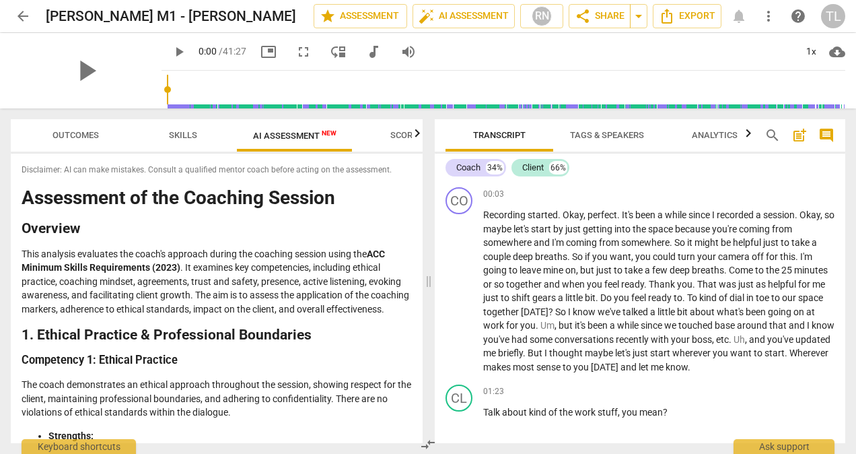
click at [739, 16] on div "arrow_back Tracy Laing M1 - Jennifer Gaudette edit star Assessment auto_fix_hig…" at bounding box center [428, 16] width 835 height 24
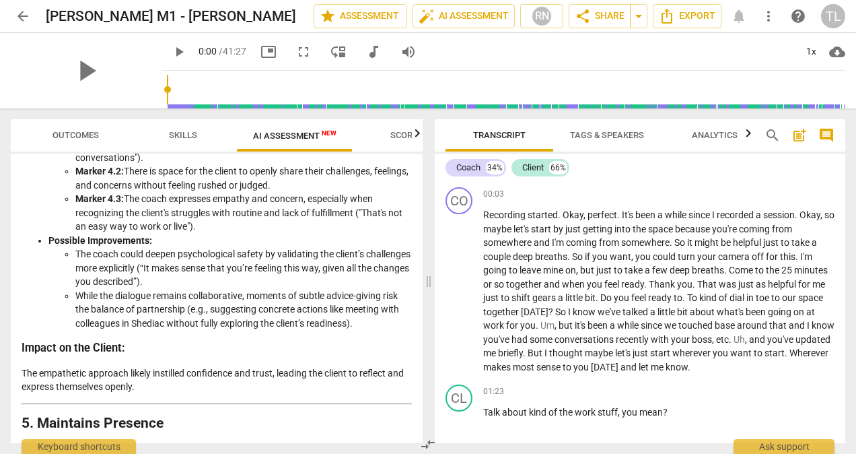
scroll to position [1229, 0]
